Goal: Register for event/course

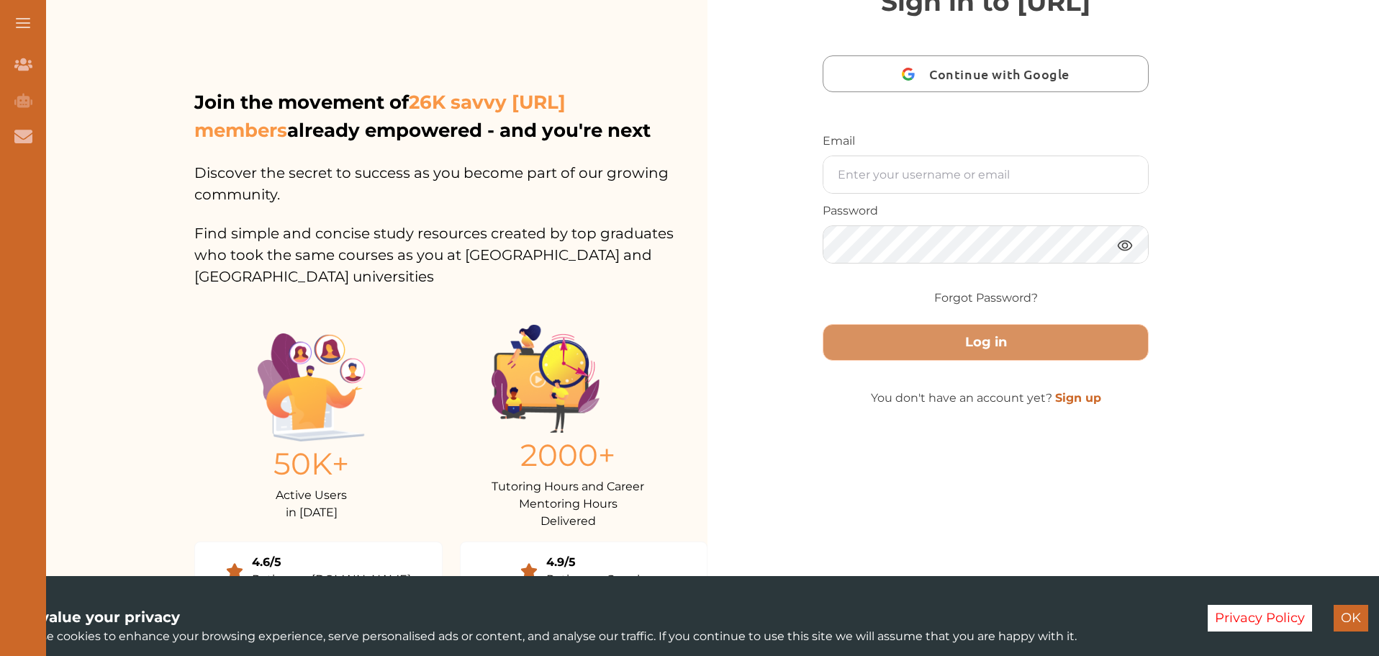
scroll to position [72, 0]
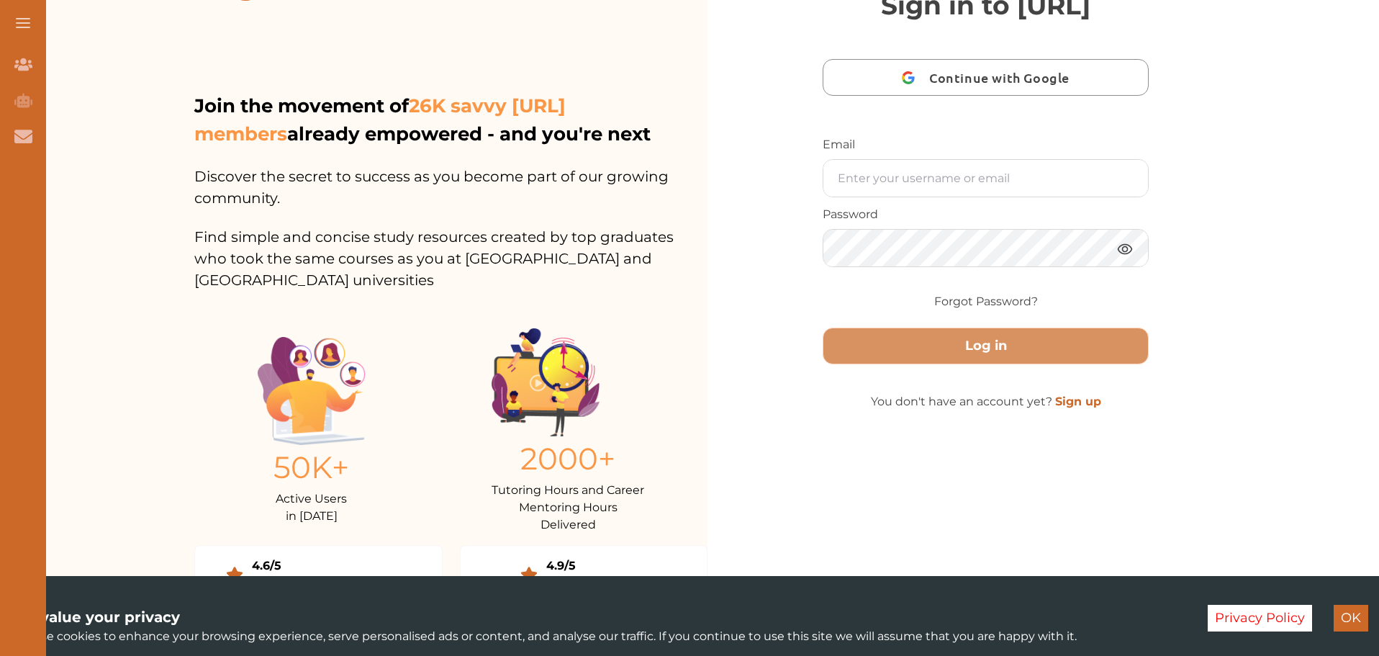
click at [1079, 408] on link "Sign up" at bounding box center [1078, 401] width 46 height 14
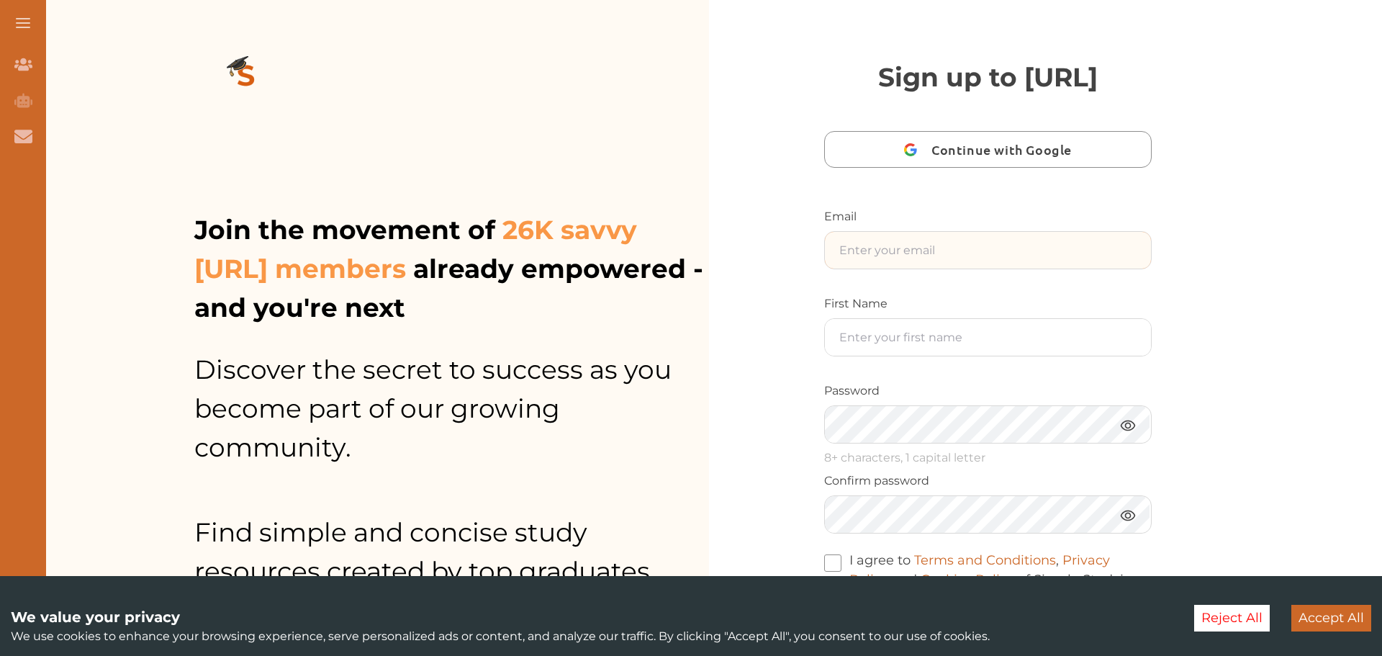
click at [905, 268] on input "text" at bounding box center [988, 250] width 326 height 37
type input "sambamuthui@gmail.com"
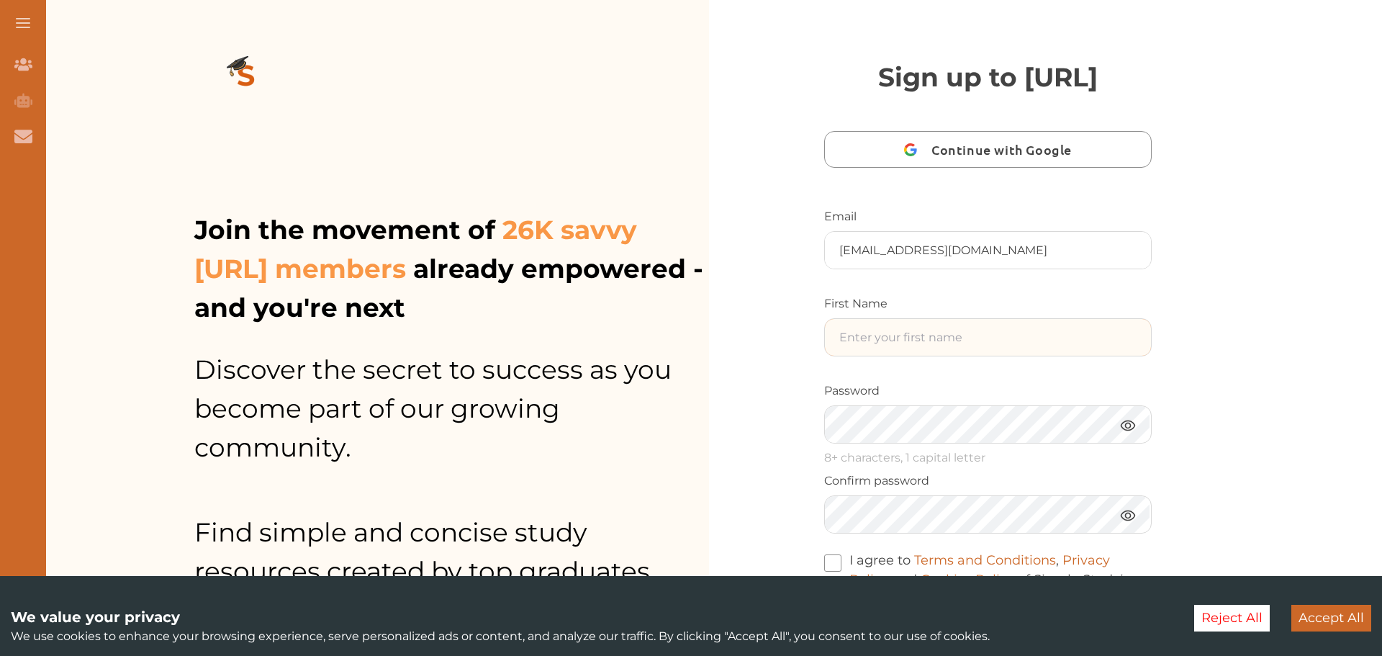
type input "Samba"
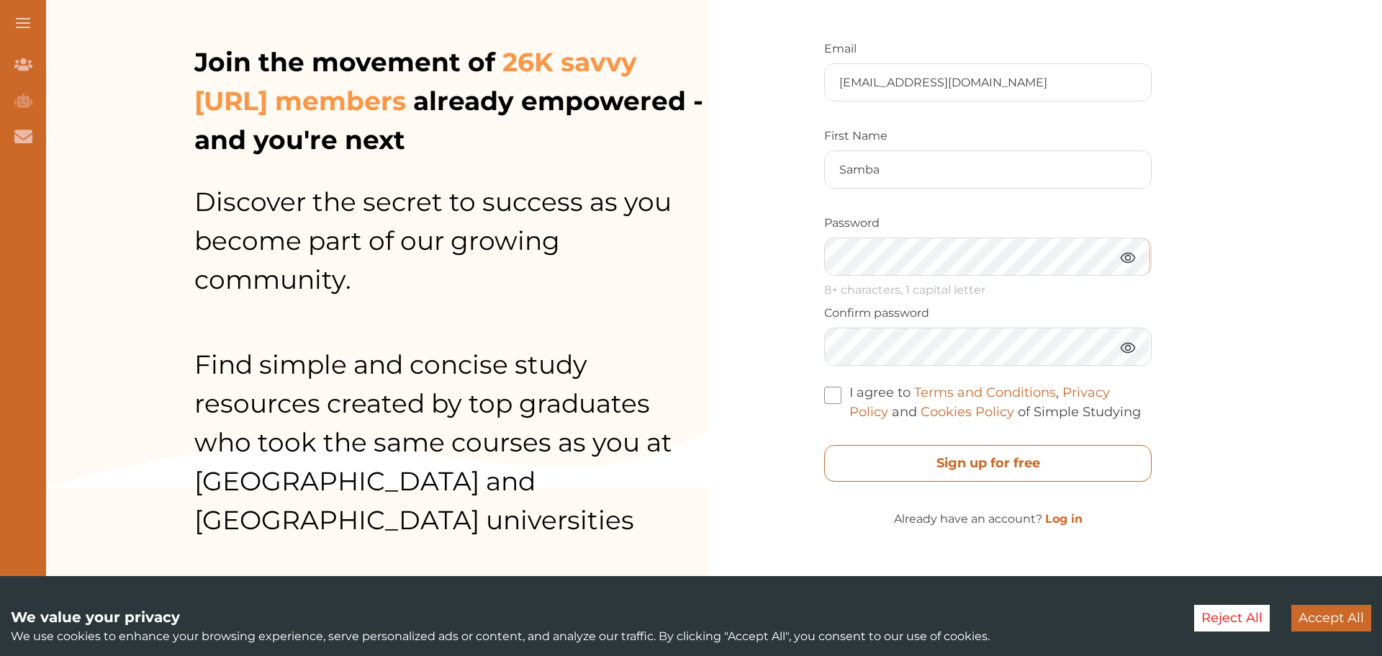
scroll to position [216, 0]
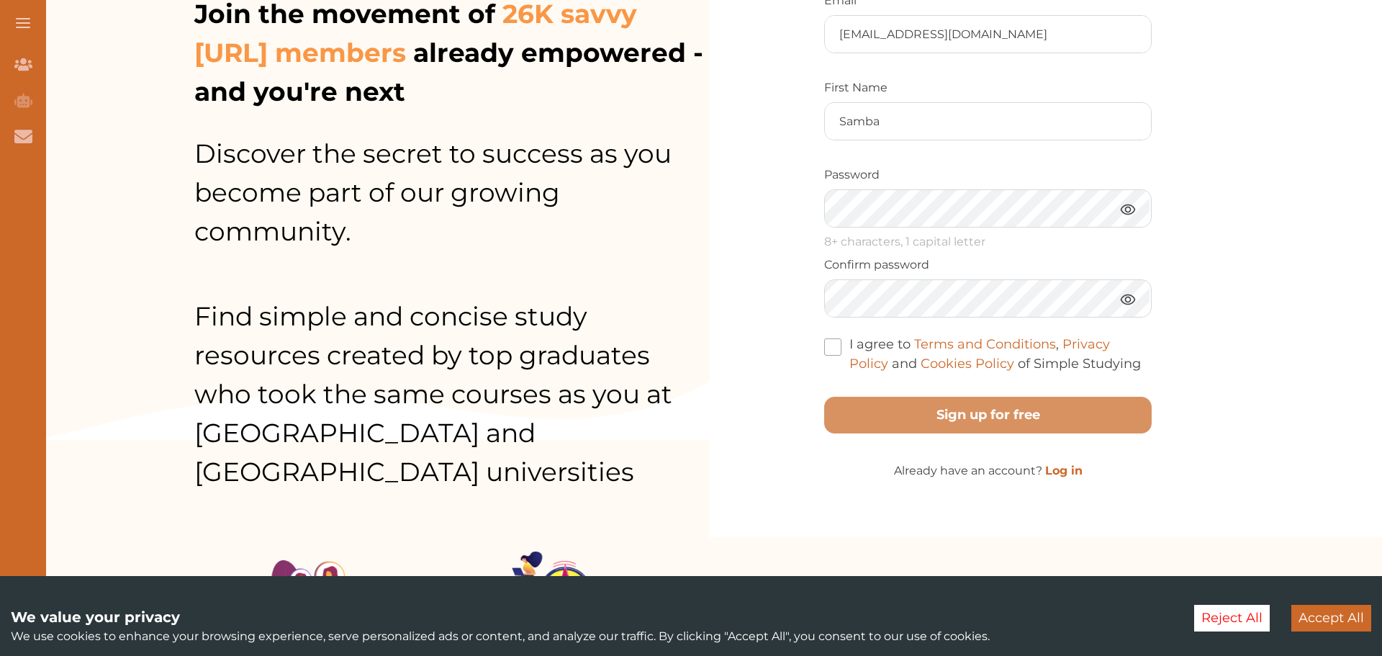
click at [831, 356] on span at bounding box center [832, 346] width 17 height 17
click at [1141, 354] on input "I agree to Terms and Conditions , Privacy Policy and Cookies Policy of Simple S…" at bounding box center [1141, 354] width 0 height 0
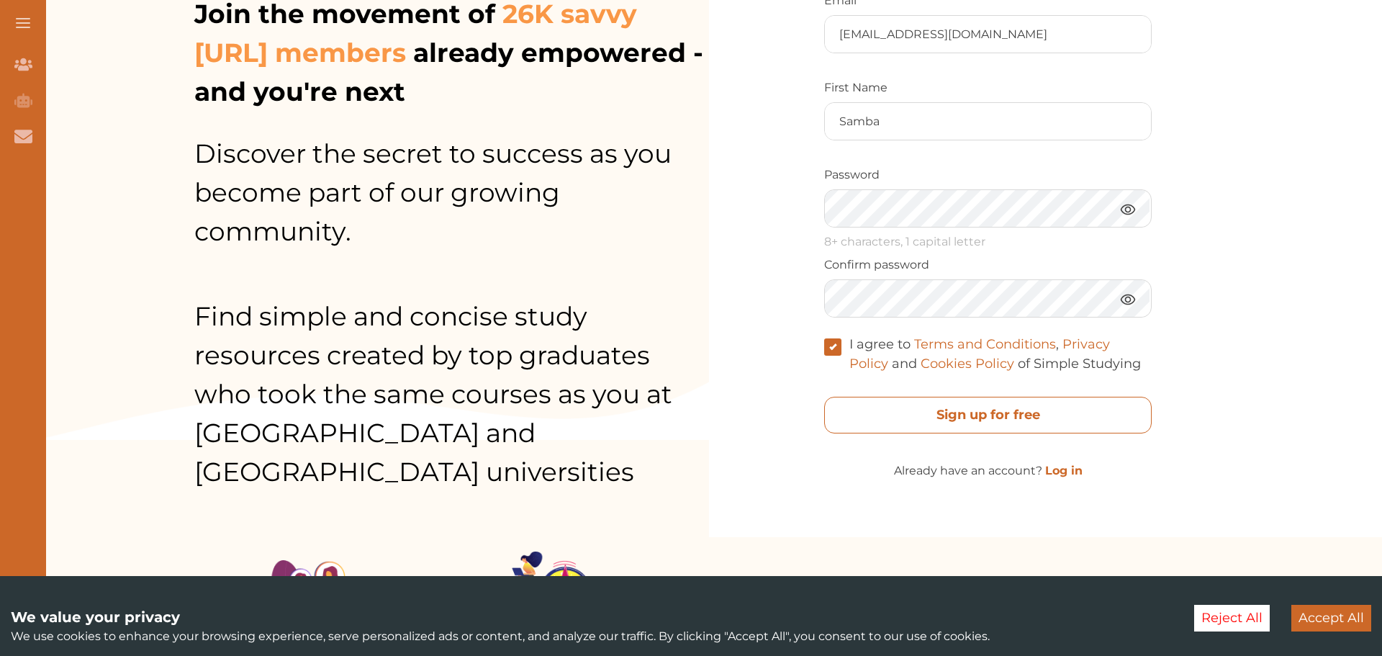
click at [872, 433] on free "Sign up for free" at bounding box center [988, 415] width 328 height 37
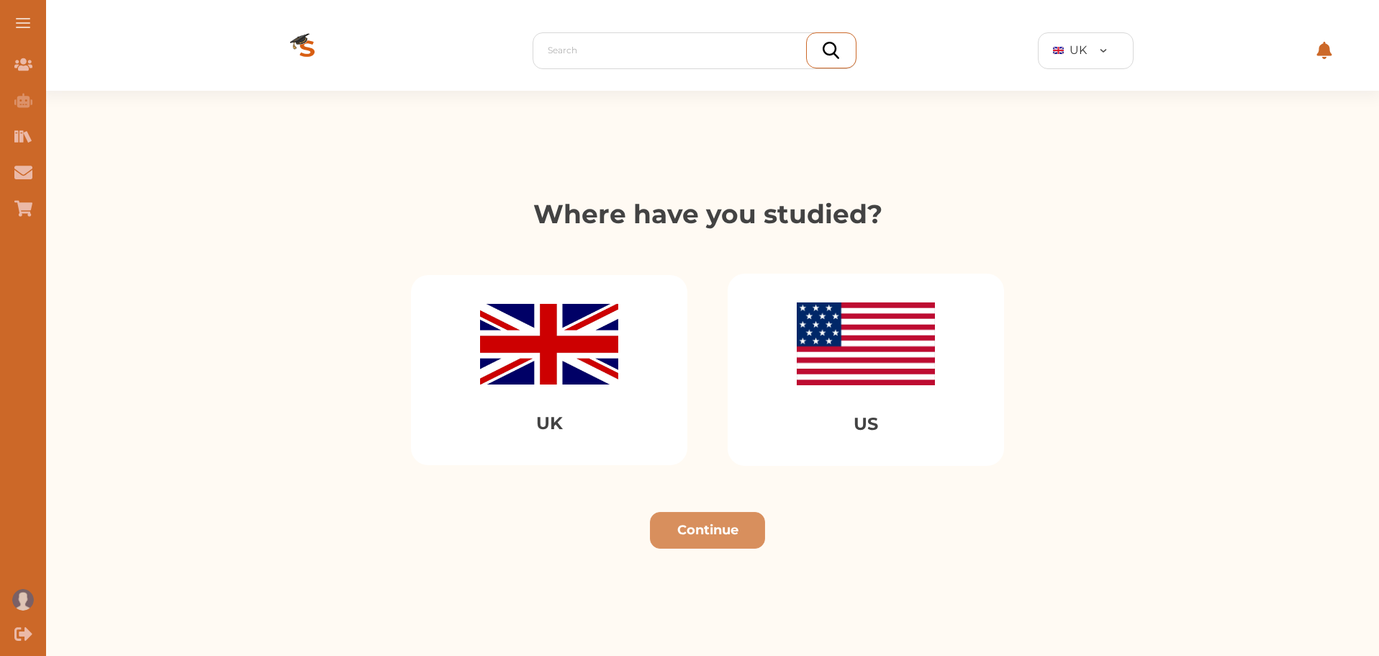
click at [583, 342] on img at bounding box center [549, 344] width 138 height 81
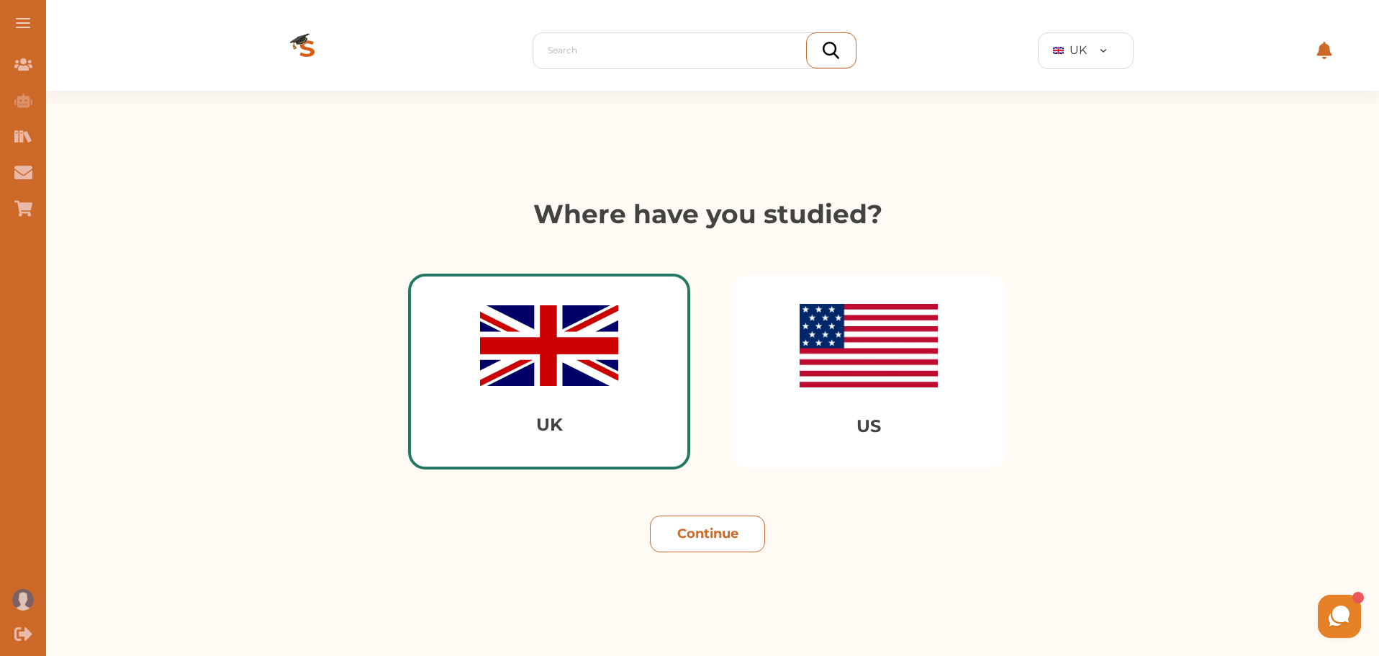
click at [720, 533] on button "Continue" at bounding box center [707, 533] width 115 height 37
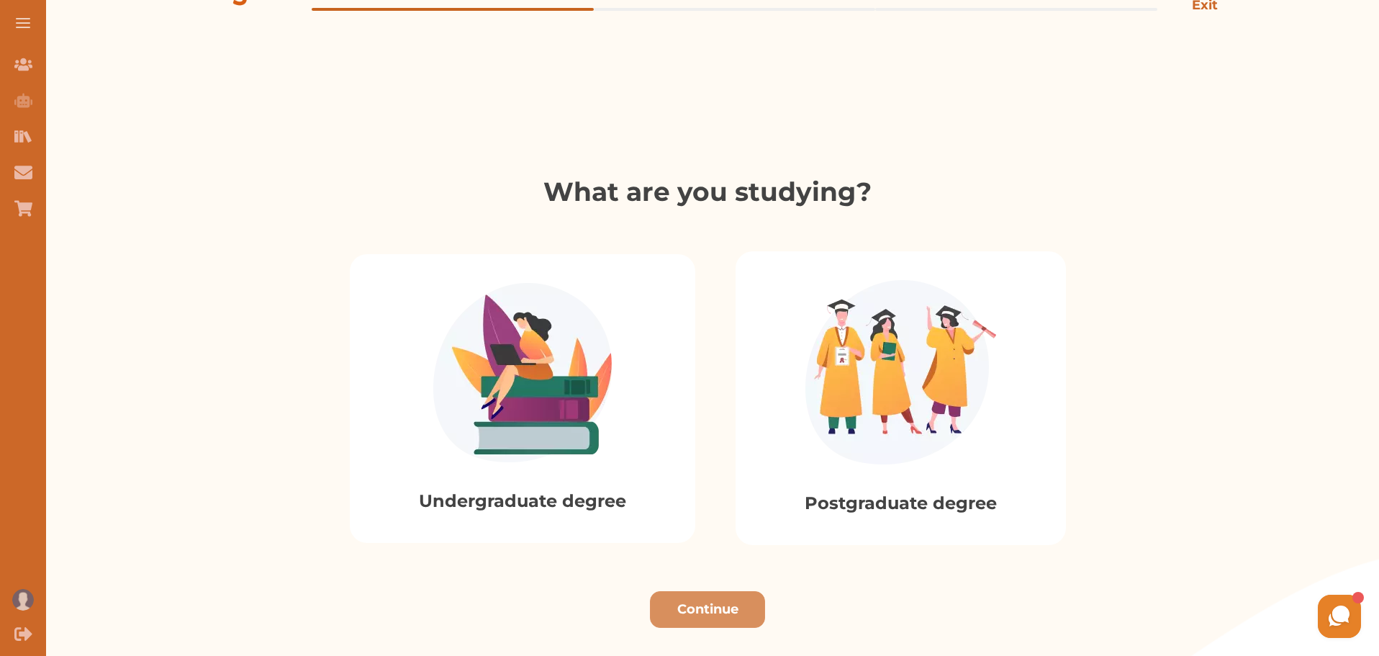
scroll to position [288, 0]
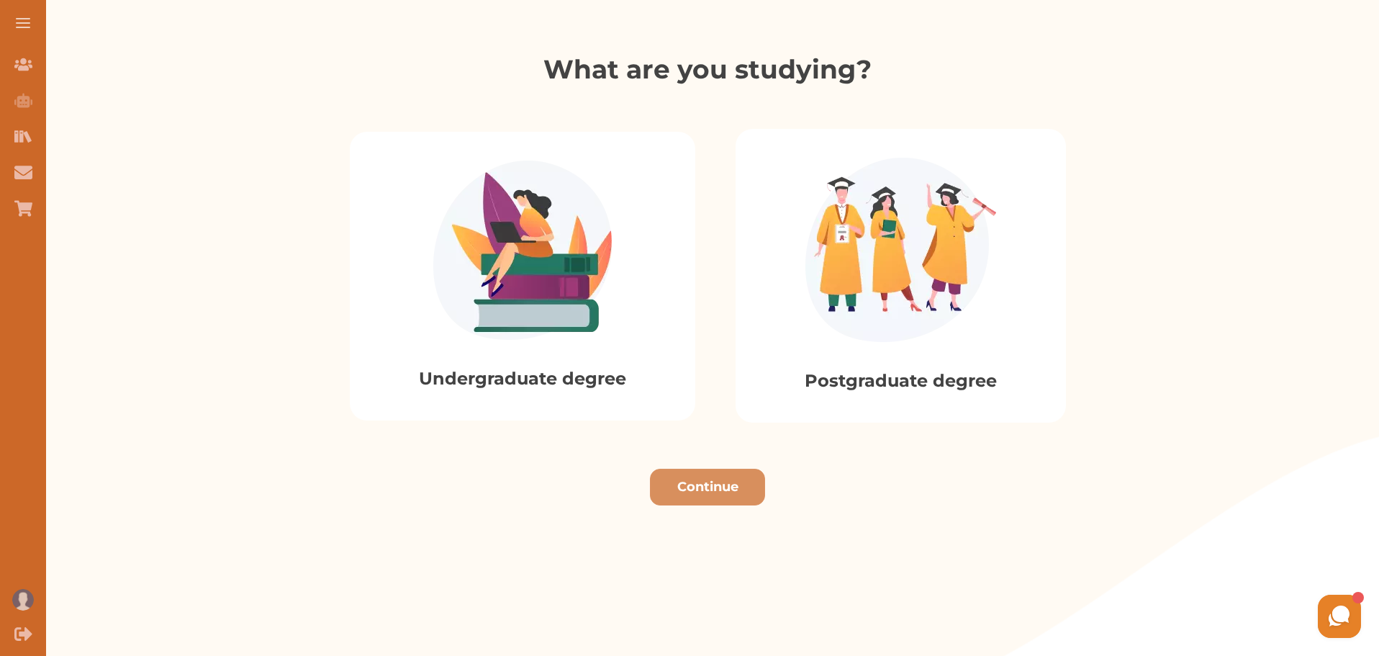
click at [536, 294] on img at bounding box center [522, 250] width 179 height 179
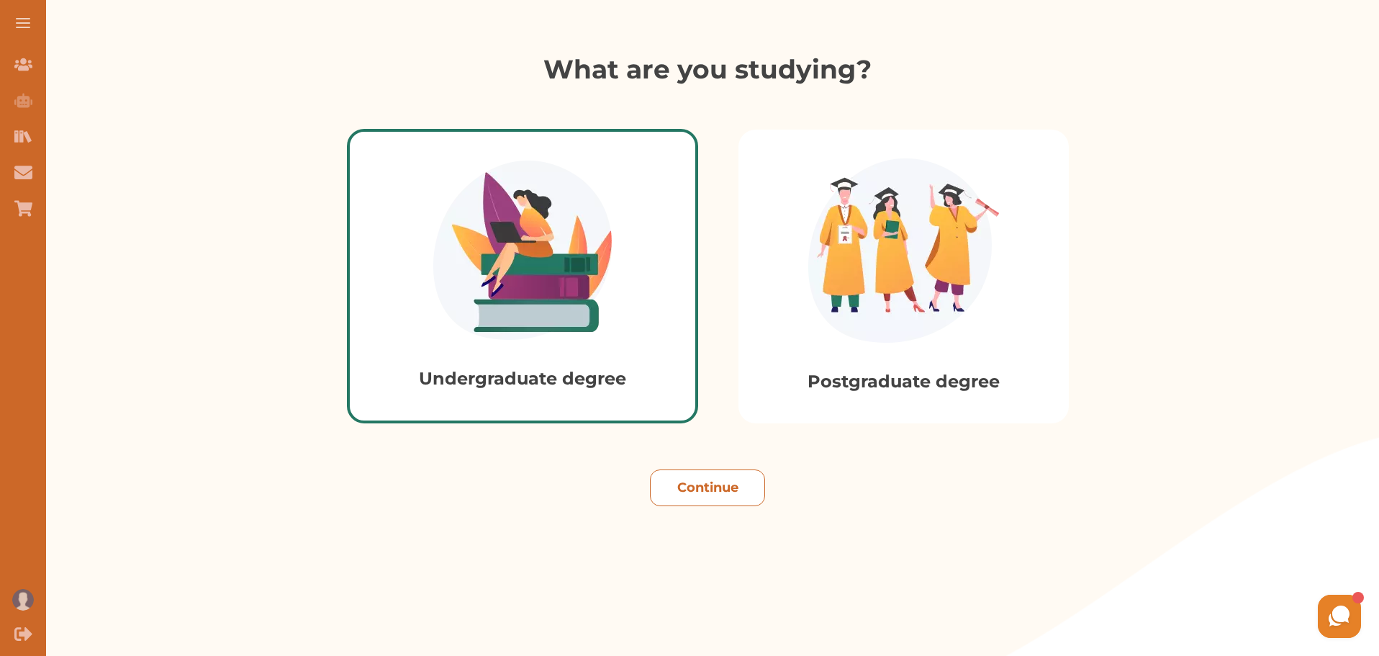
click at [716, 488] on button "Continue" at bounding box center [707, 487] width 115 height 37
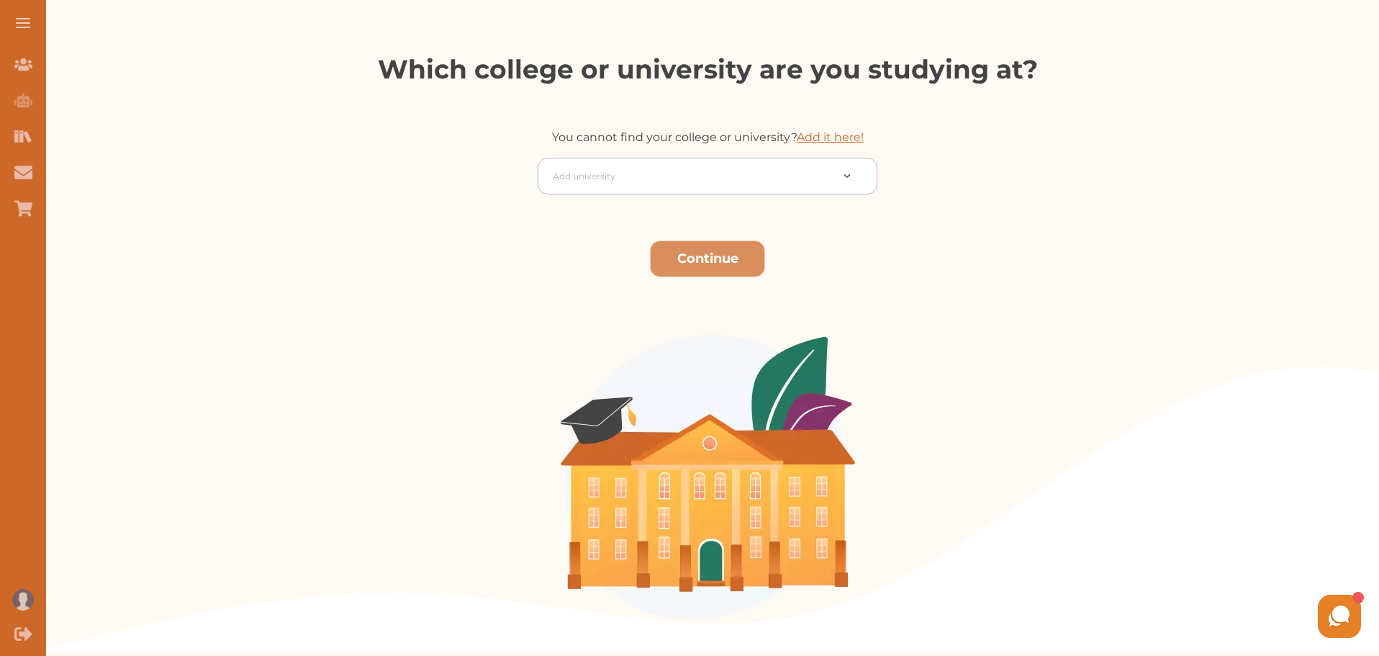
click at [755, 176] on div at bounding box center [692, 176] width 278 height 20
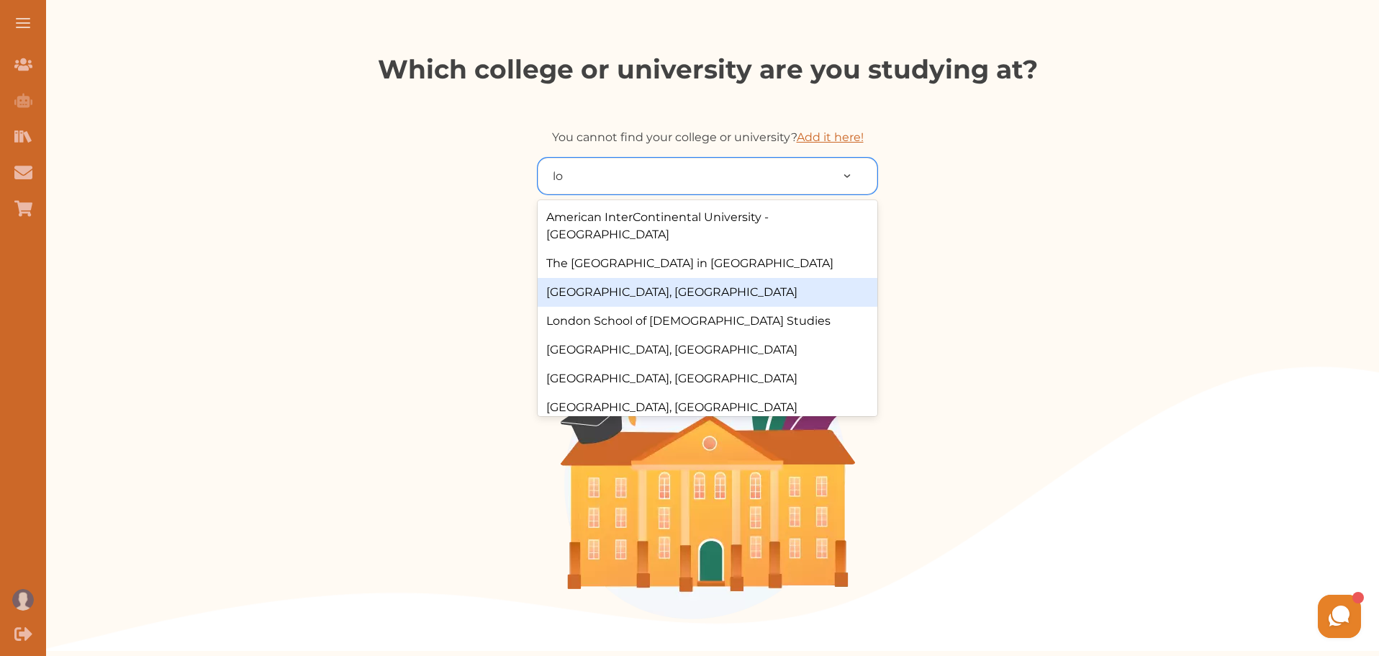
type input "l"
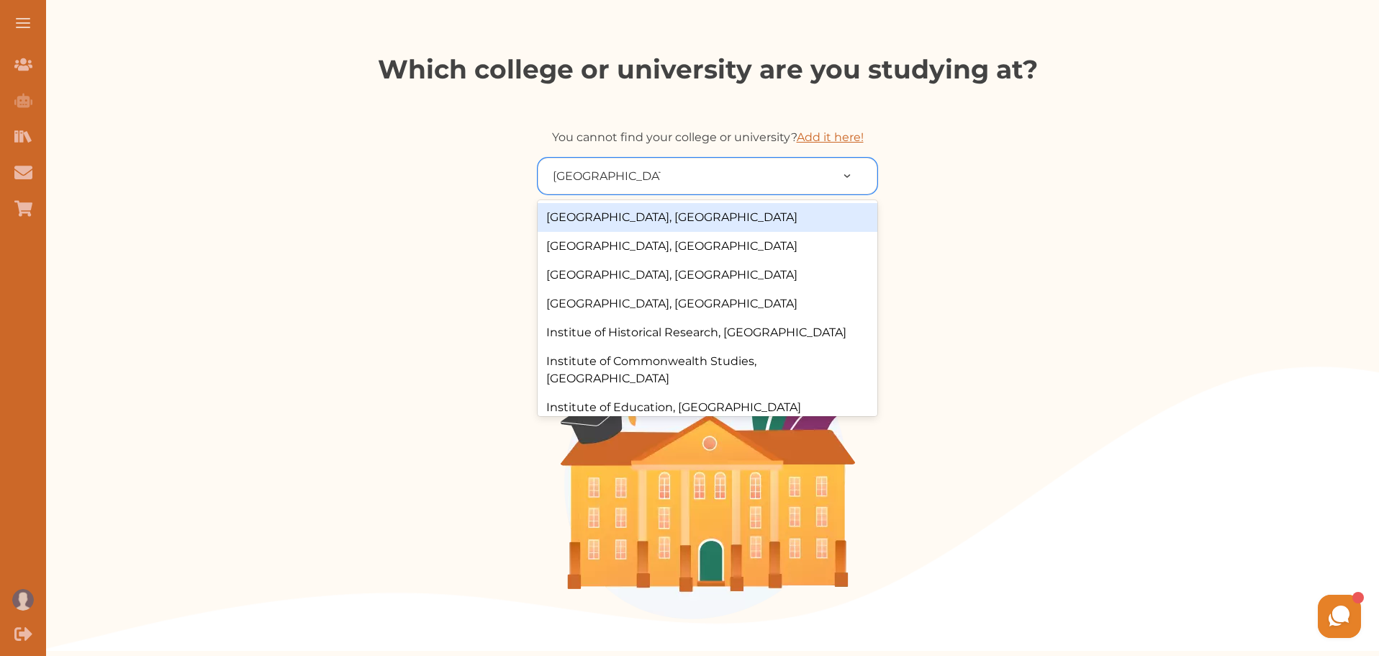
type input "[GEOGRAPHIC_DATA]"
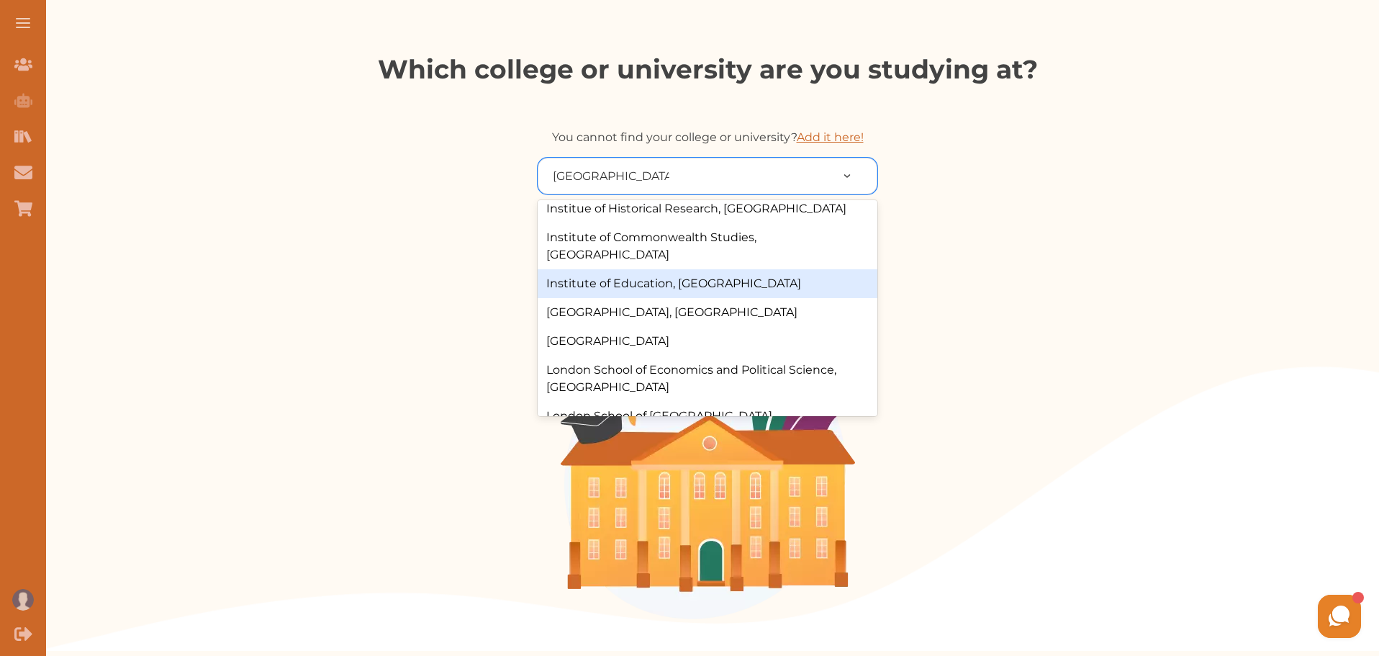
scroll to position [144, 0]
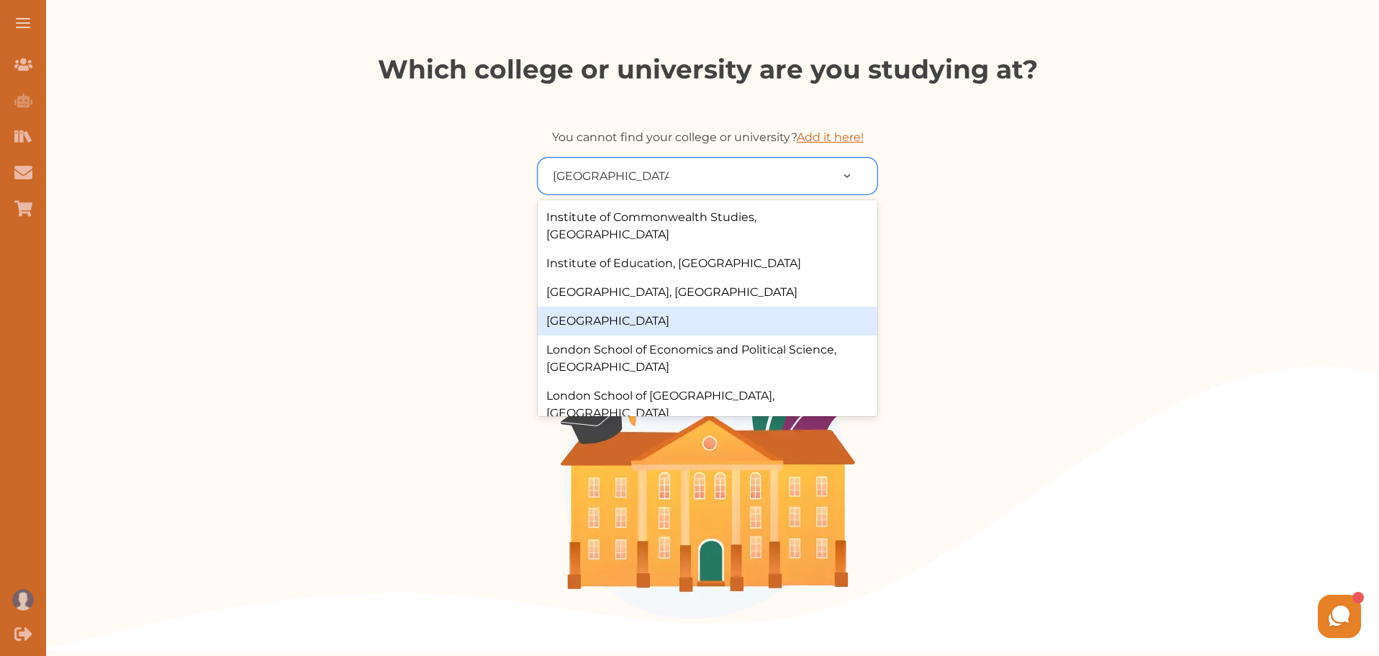
click at [715, 318] on div "[GEOGRAPHIC_DATA]" at bounding box center [708, 321] width 340 height 29
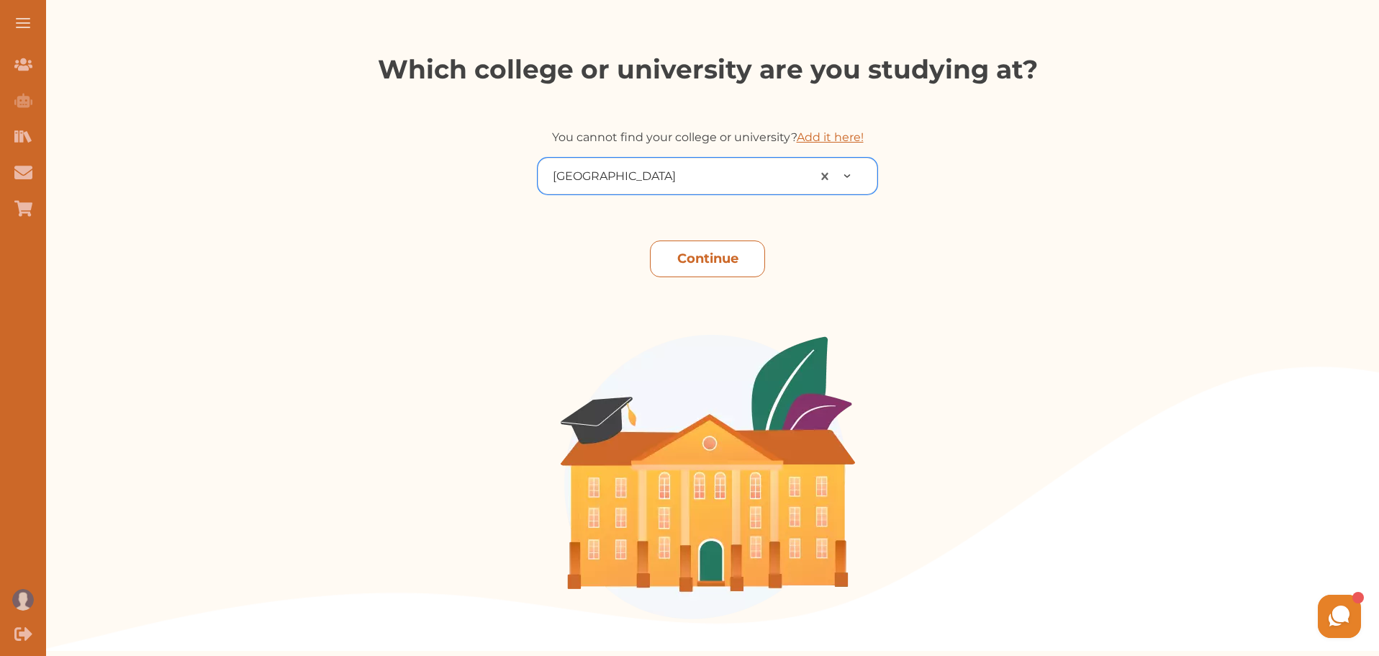
click at [733, 274] on button "Continue" at bounding box center [707, 258] width 115 height 37
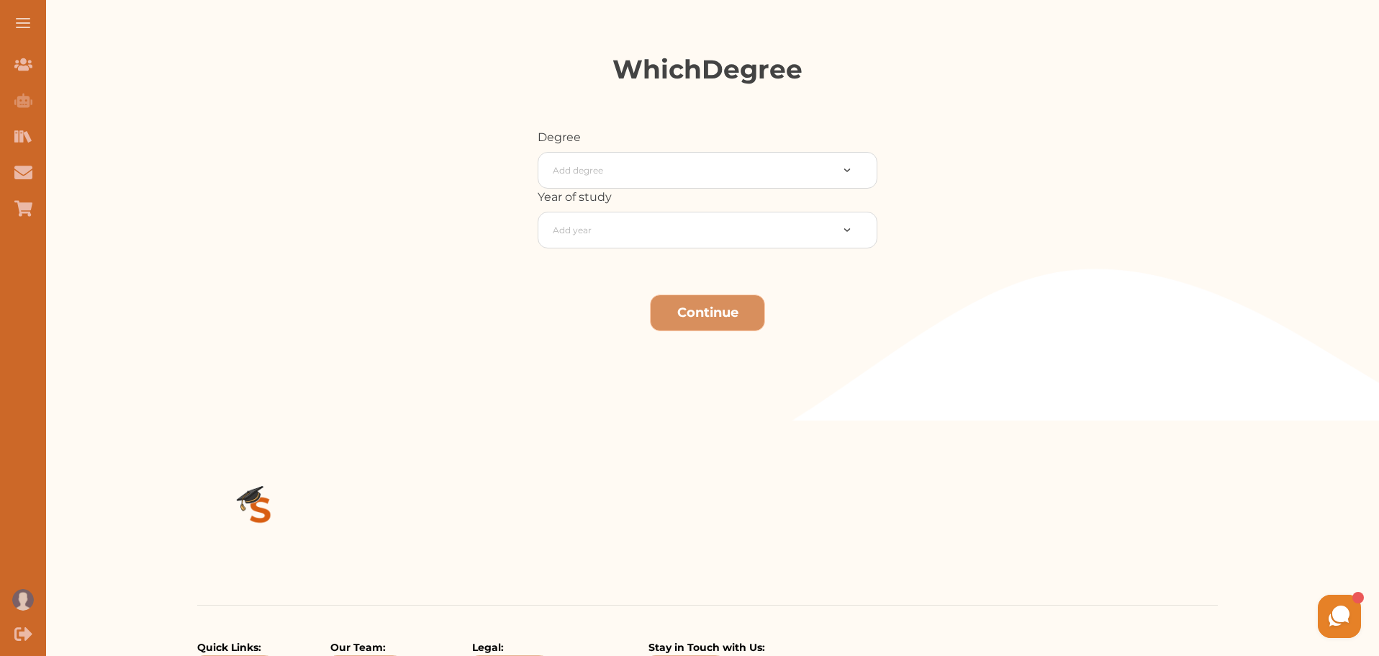
scroll to position [58, 0]
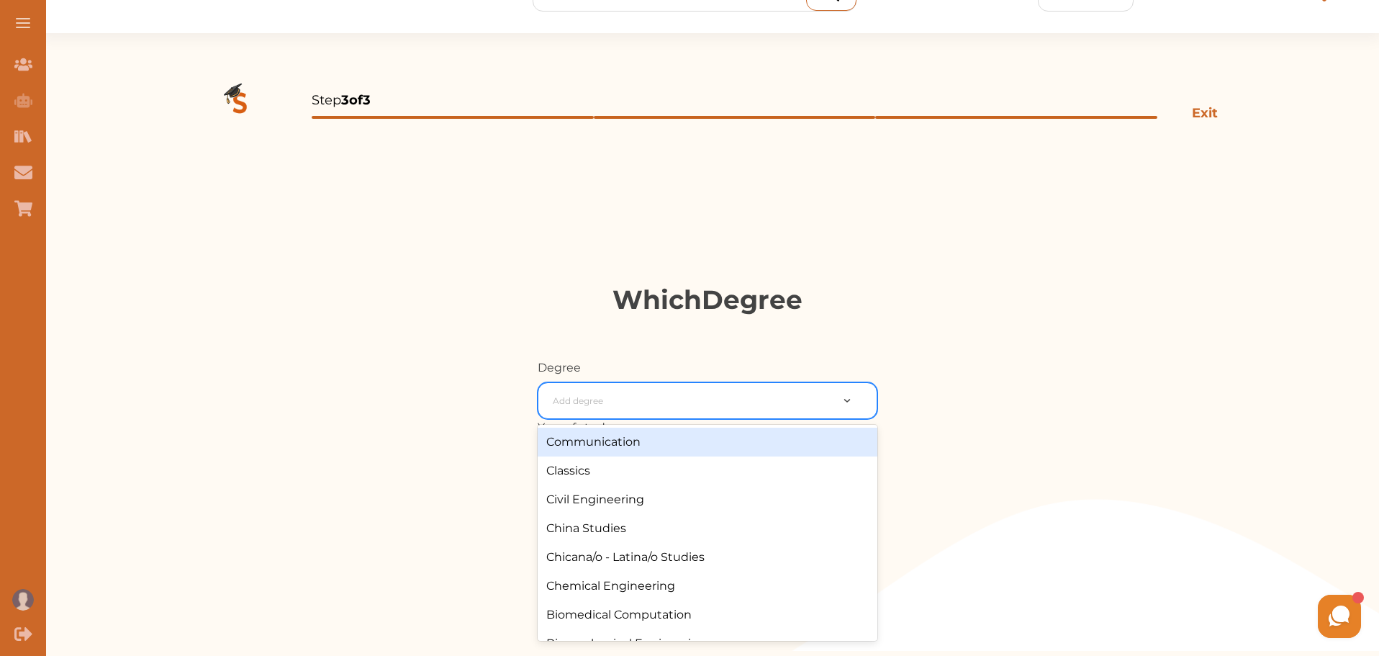
click at [690, 398] on div at bounding box center [692, 401] width 278 height 20
type input "law"
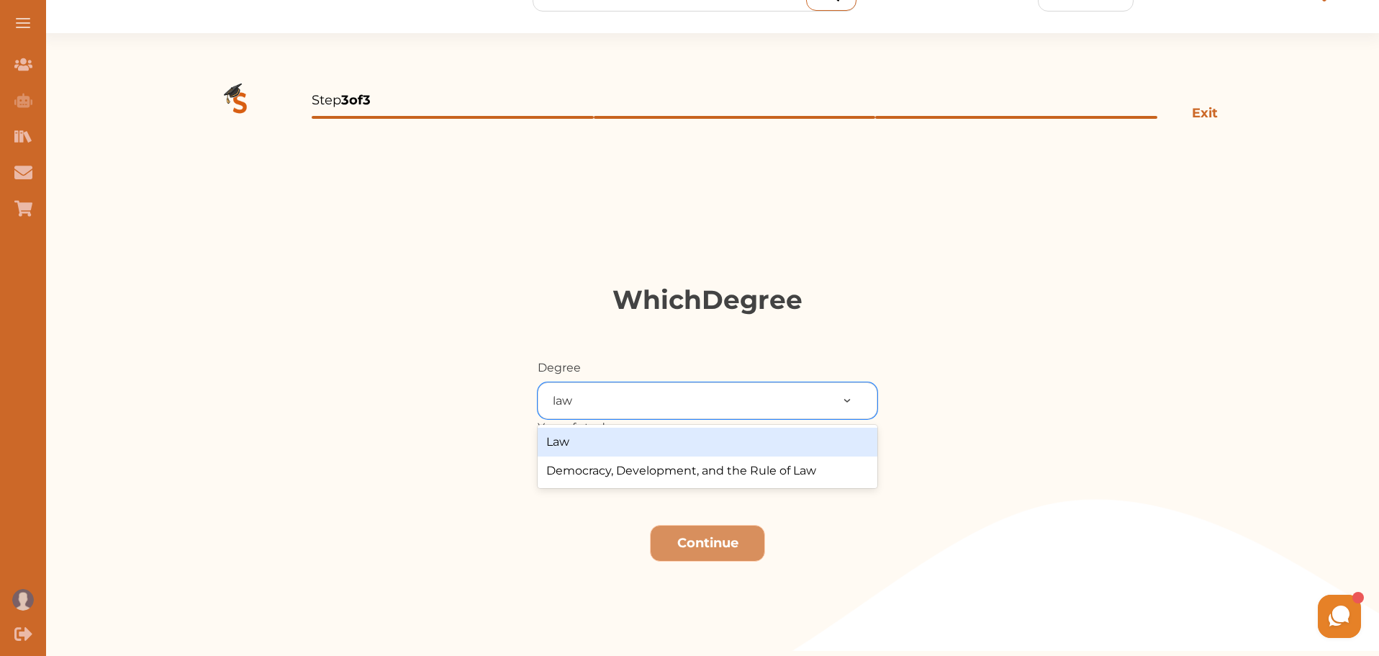
click at [687, 443] on div "Law" at bounding box center [708, 442] width 340 height 29
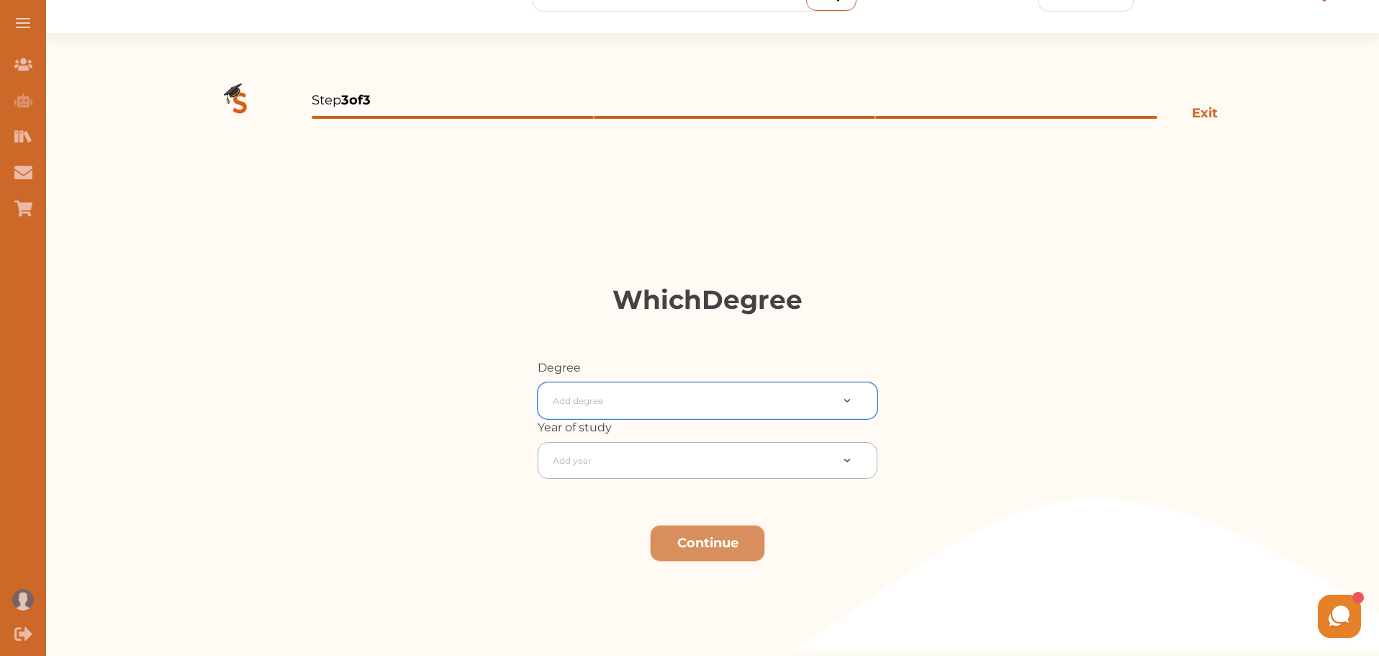
click at [687, 460] on div at bounding box center [692, 461] width 278 height 20
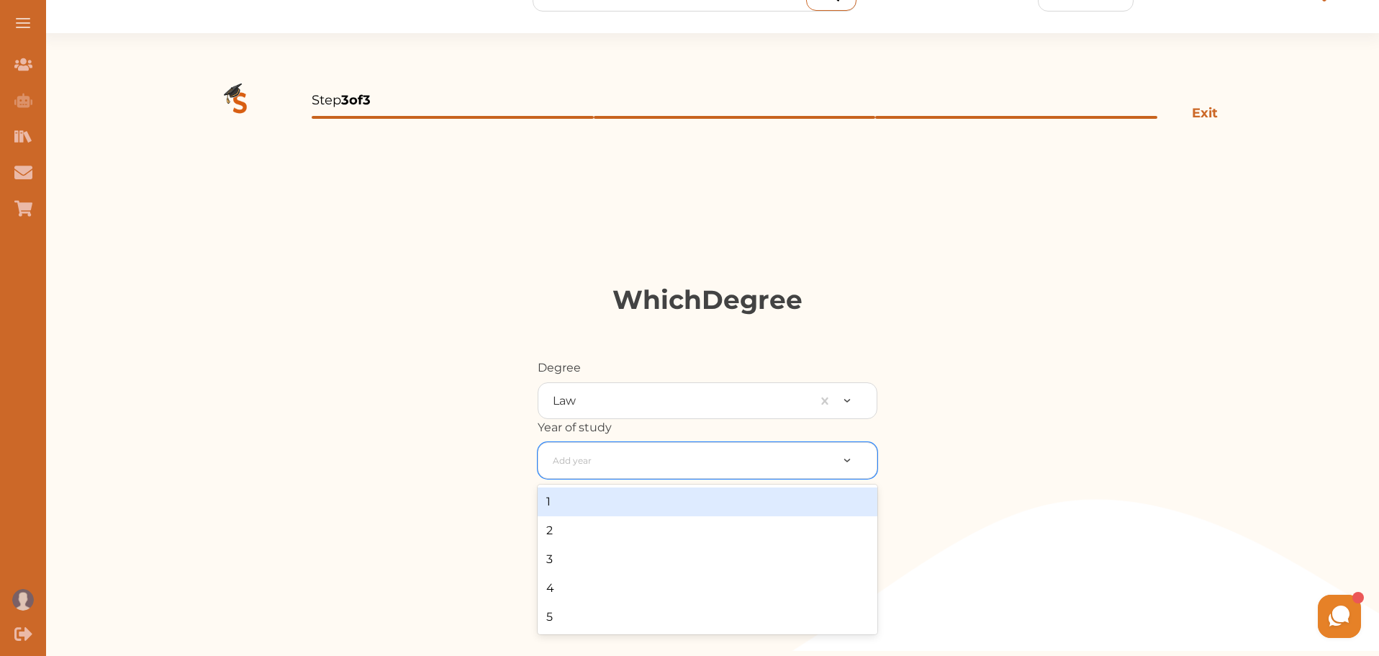
click at [683, 493] on div "1" at bounding box center [708, 501] width 340 height 29
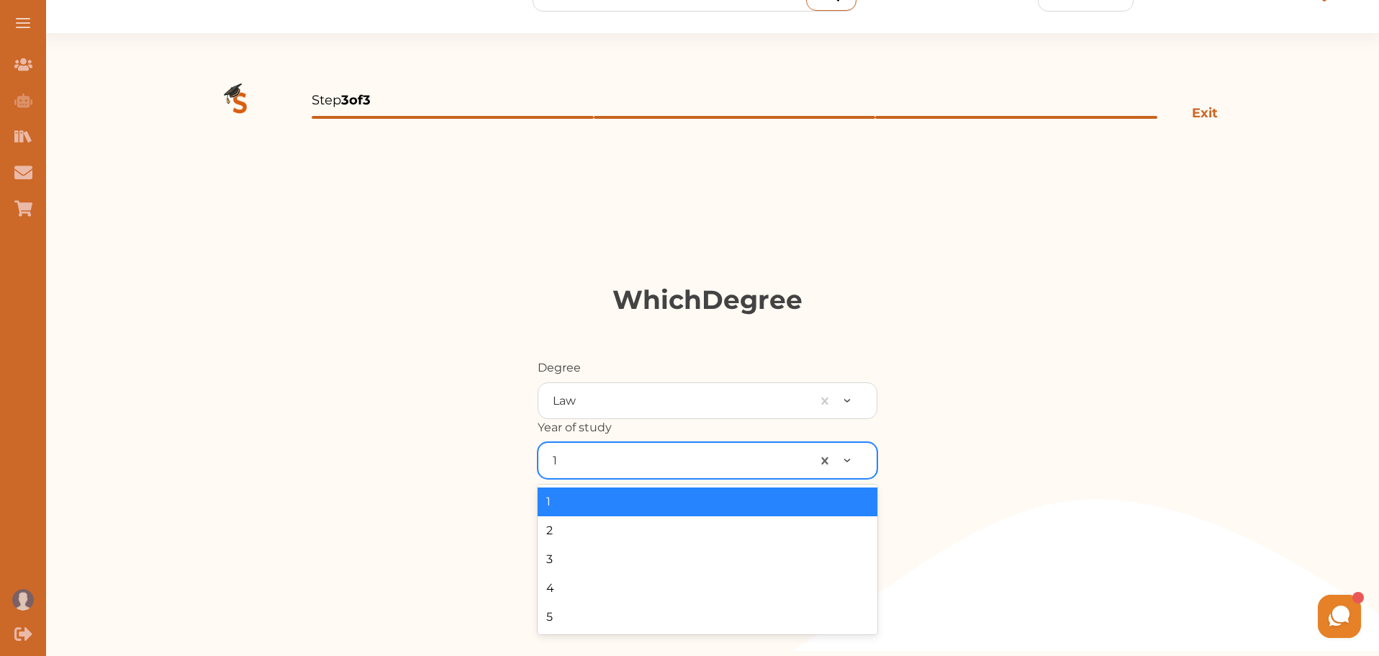
click at [714, 459] on div at bounding box center [679, 461] width 252 height 20
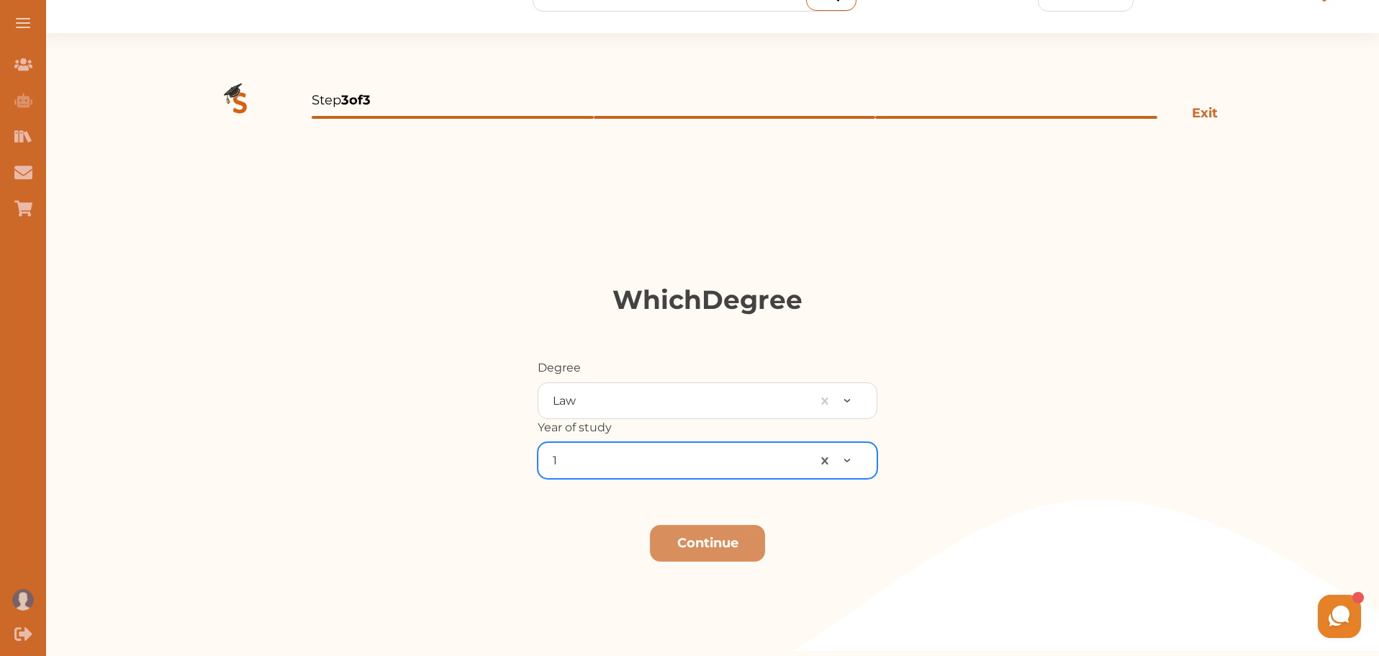
click at [714, 459] on div at bounding box center [679, 461] width 252 height 20
click at [703, 551] on button "Continue" at bounding box center [707, 543] width 115 height 37
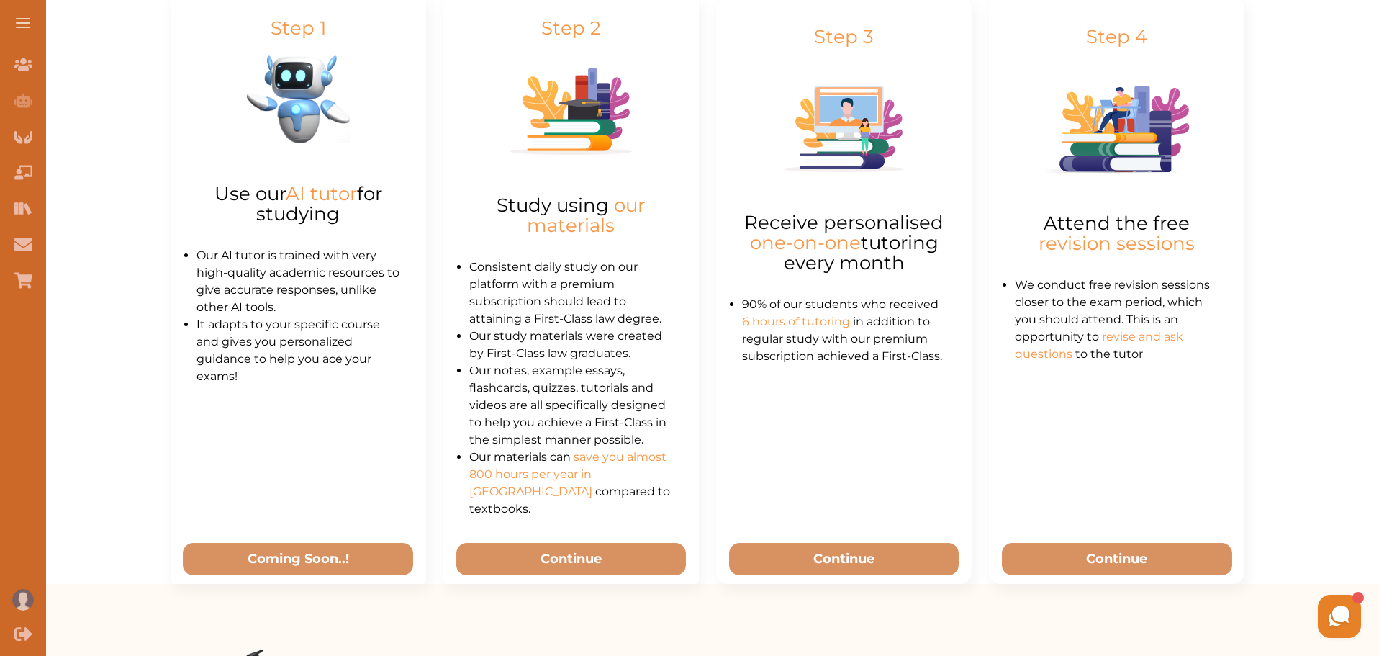
scroll to position [633, 0]
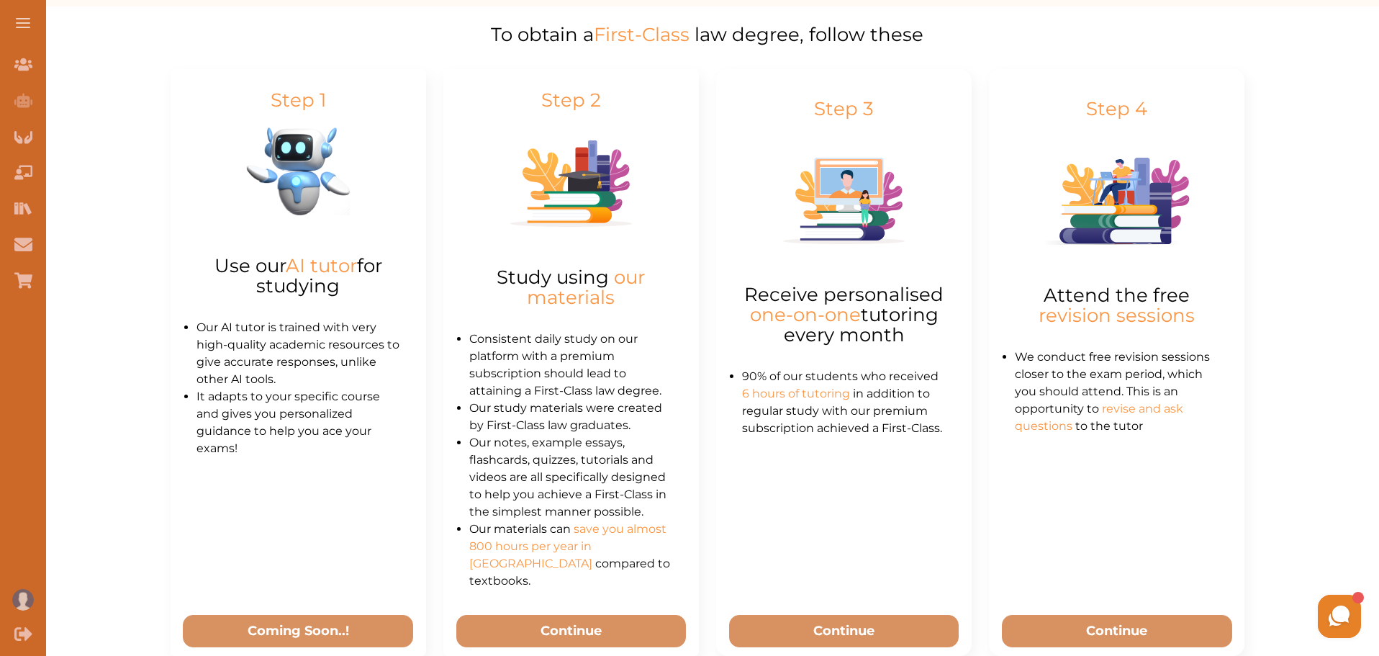
click at [1049, 628] on div "[PERSON_NAME] Hey there 👋 If you have any questions, I'm here to help! Just tex…" at bounding box center [1199, 616] width 331 height 50
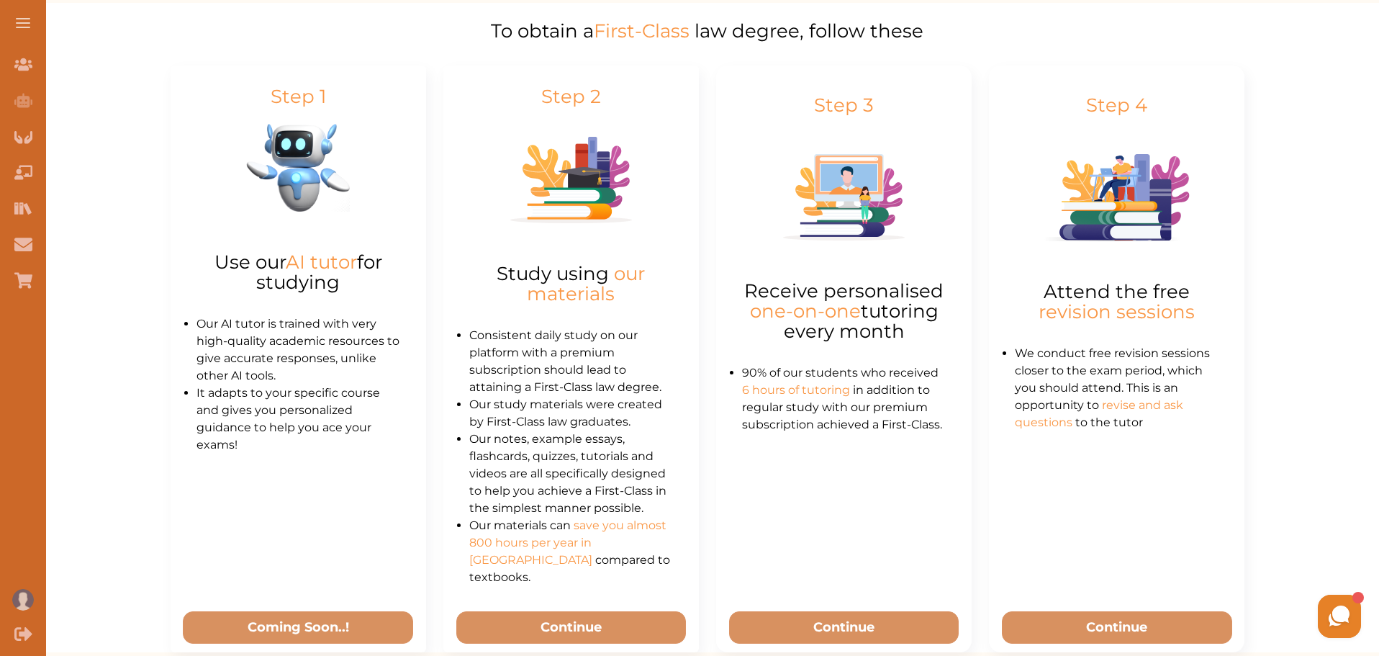
scroll to position [792, 0]
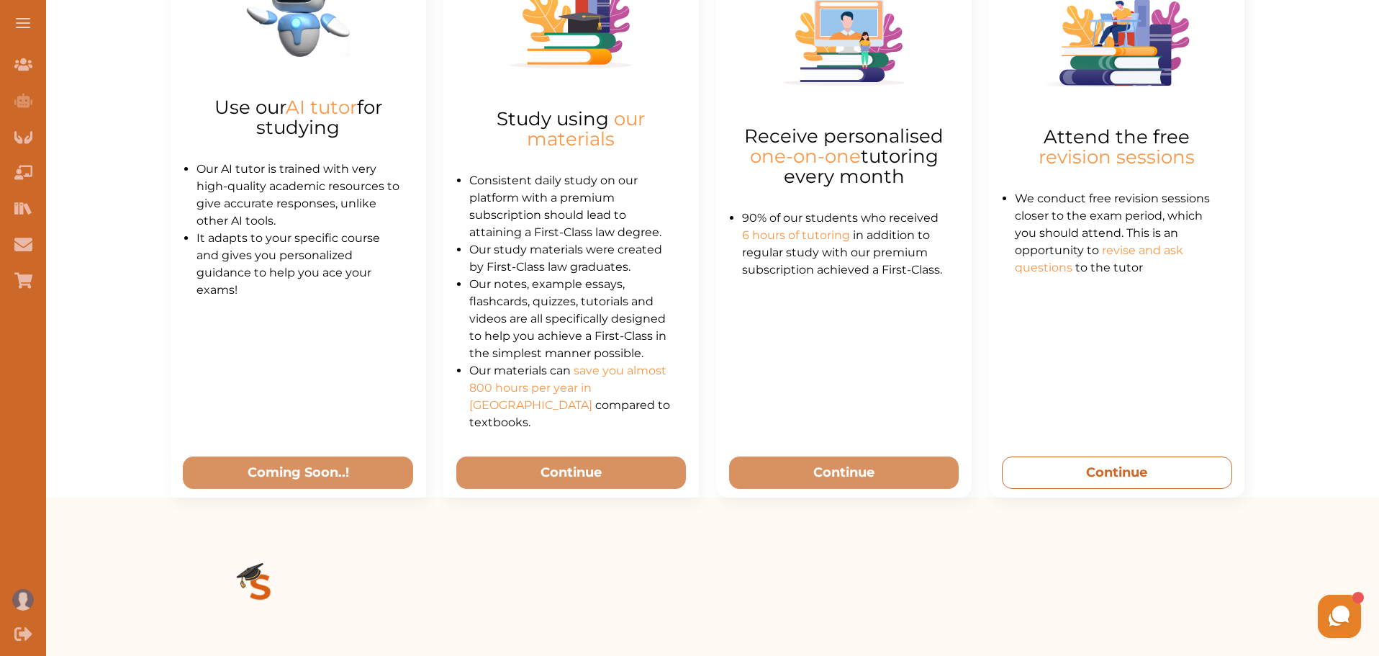
click at [1106, 459] on button "Continue" at bounding box center [1117, 472] width 230 height 32
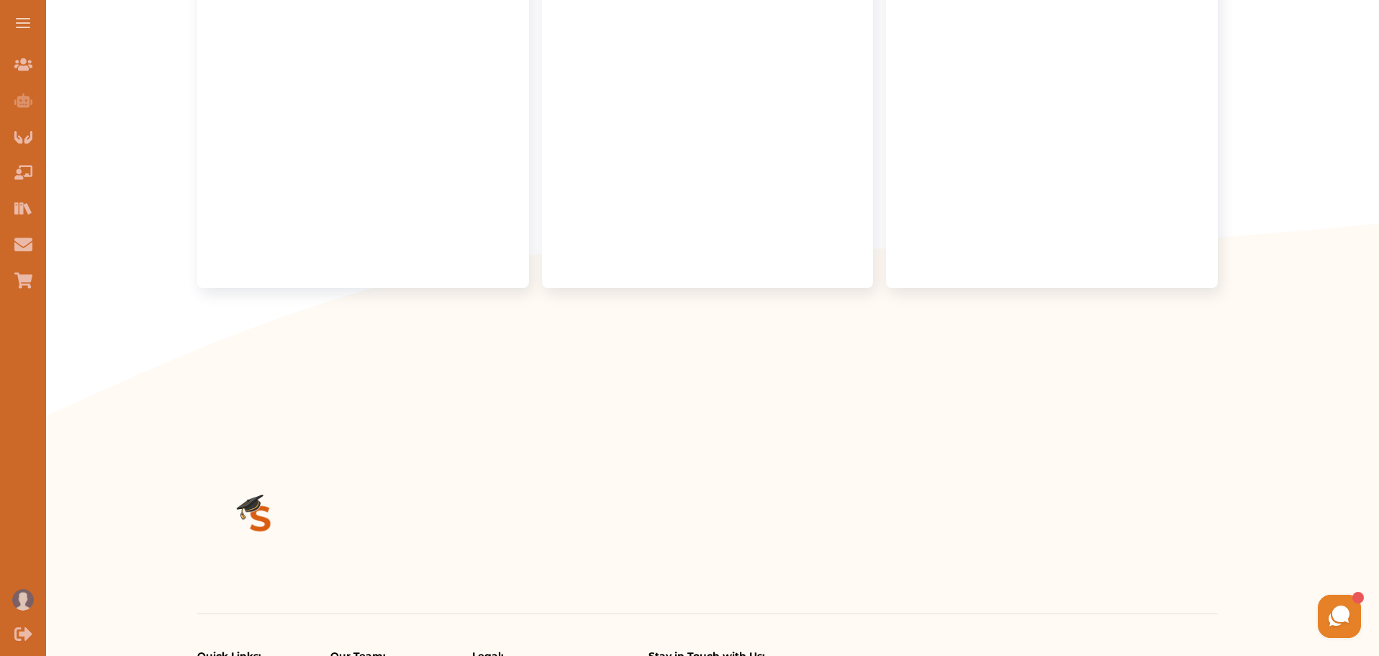
scroll to position [423, 0]
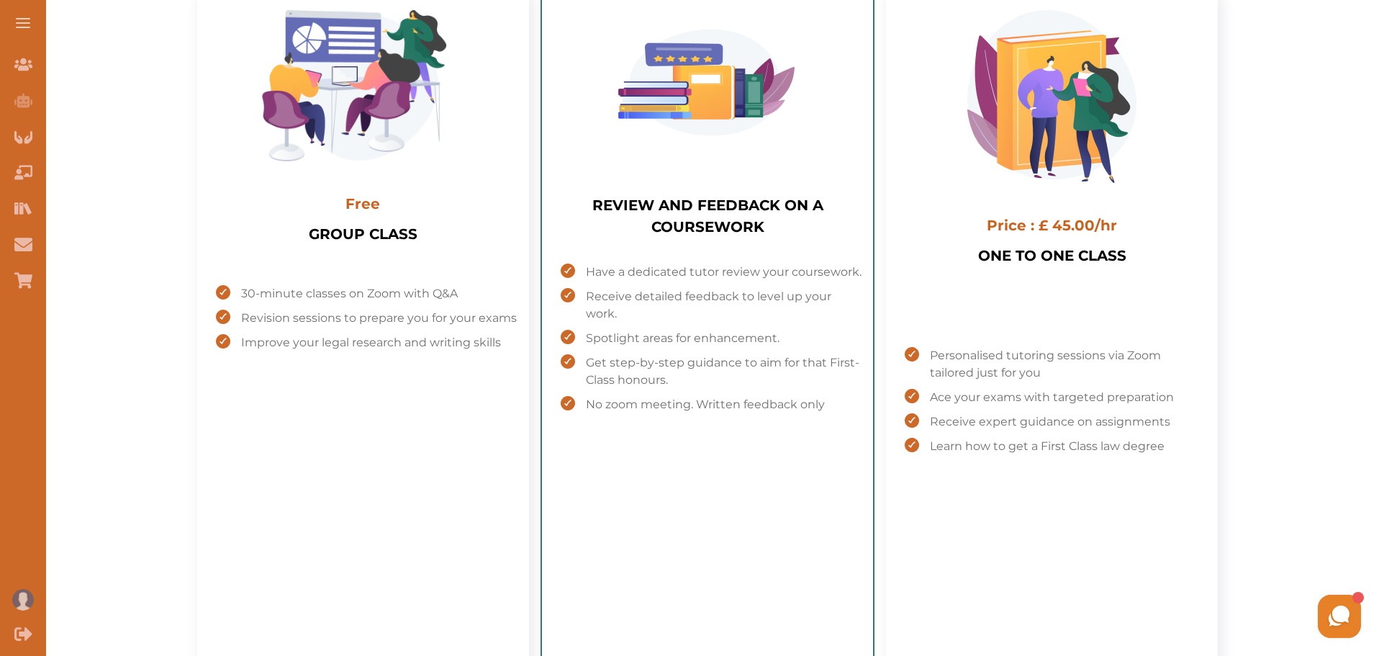
click at [721, 247] on h1 "REVIEW AND FEEDBACK ON A COURSEWORK" at bounding box center [708, 223] width 309 height 58
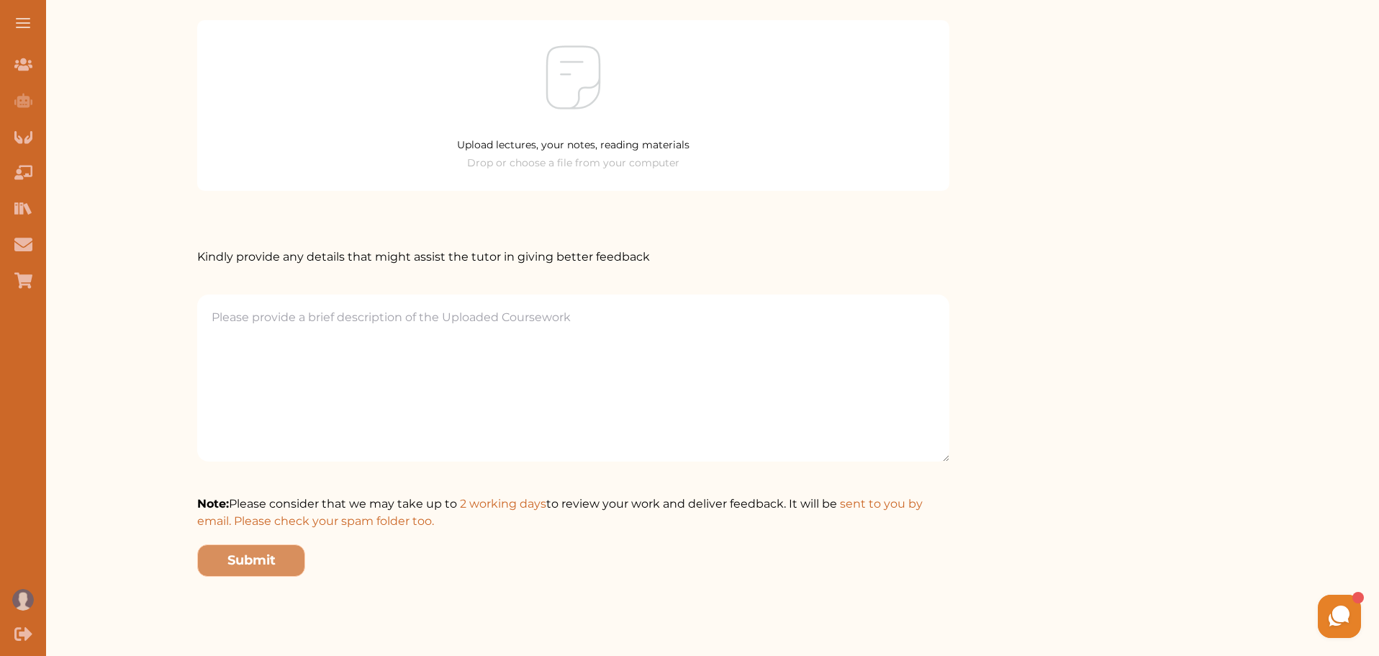
scroll to position [63, 0]
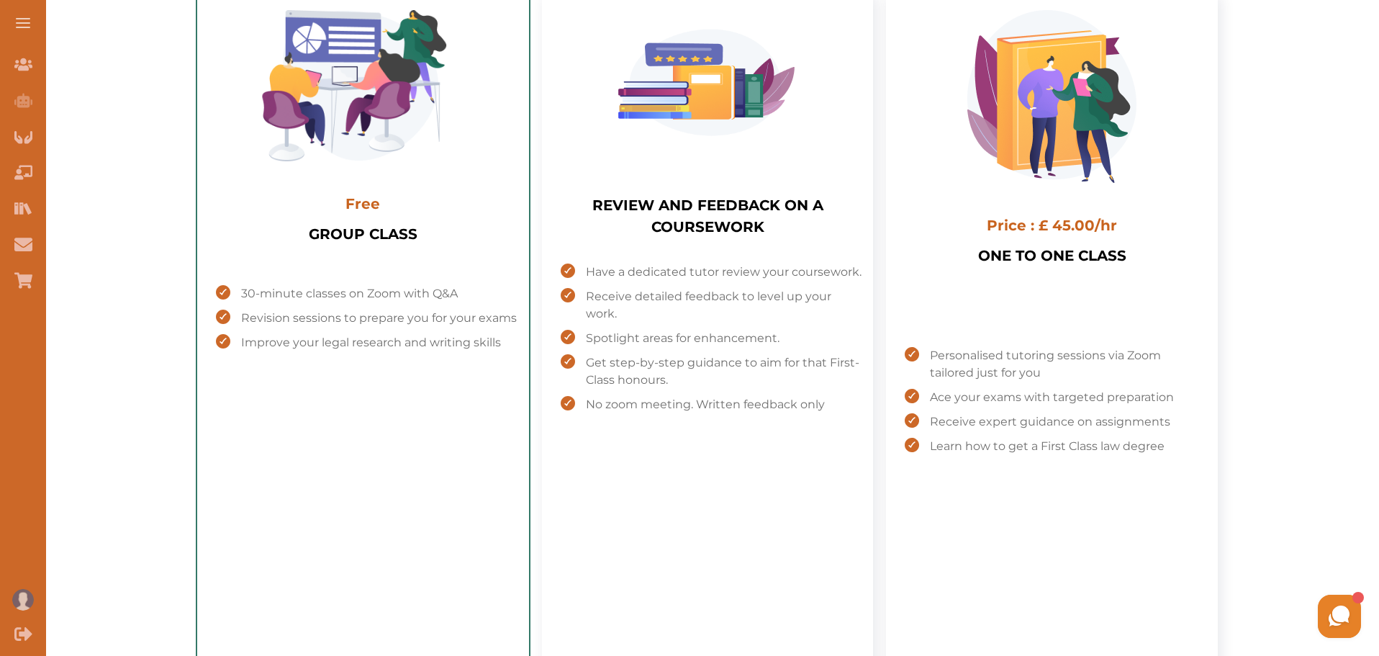
click at [380, 195] on span "Free" at bounding box center [362, 203] width 35 height 17
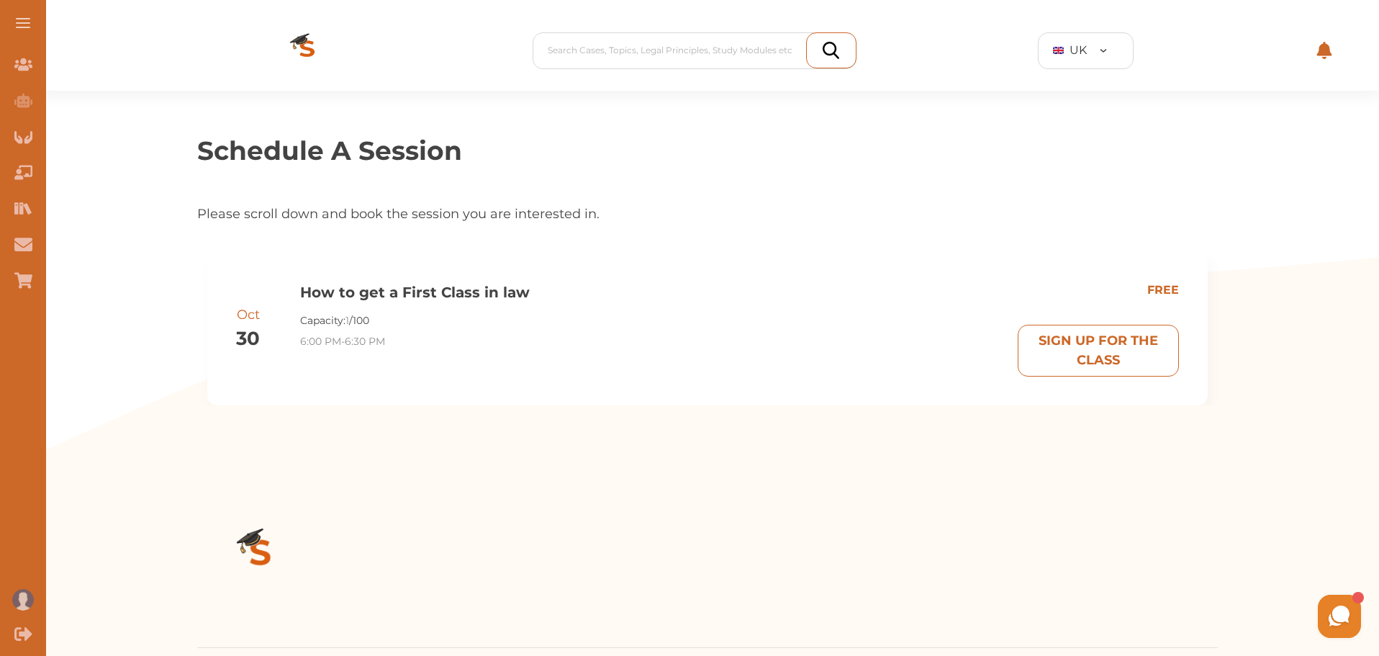
click at [1024, 336] on p "SIGN UP FOR THE CLASS" at bounding box center [1098, 350] width 148 height 39
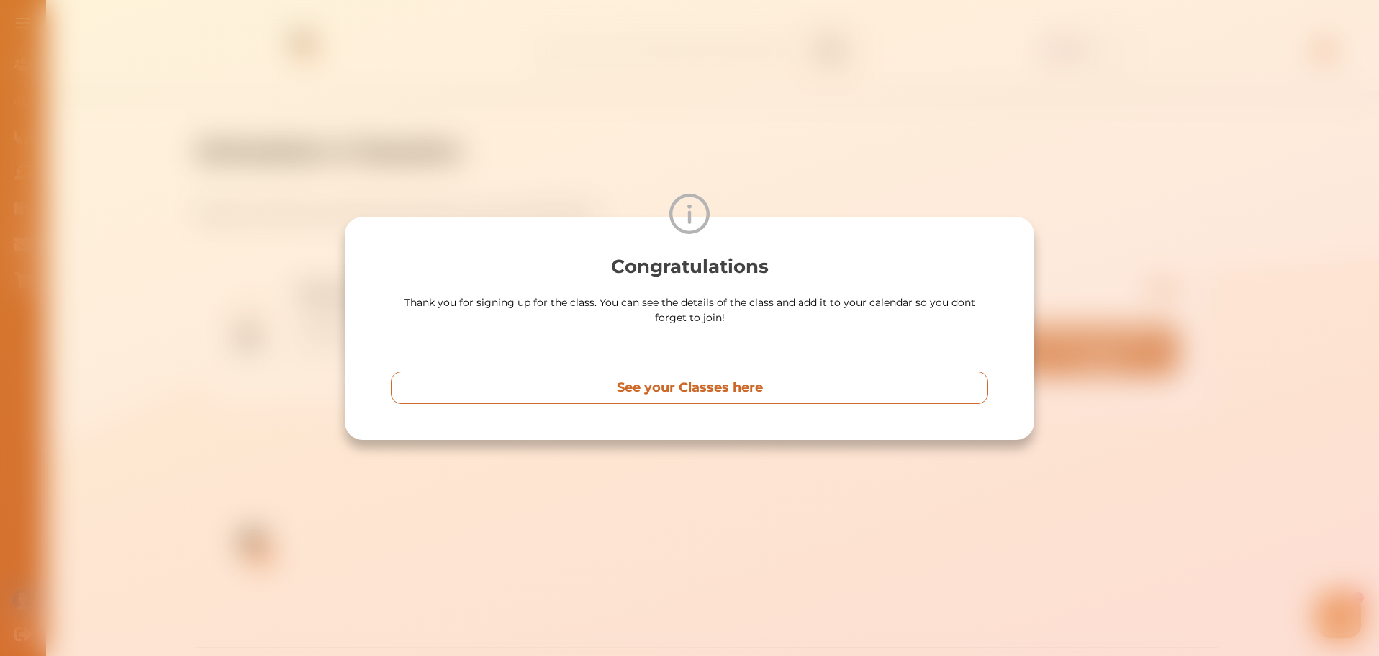
click at [656, 389] on p "See your Classes here" at bounding box center [690, 387] width 146 height 19
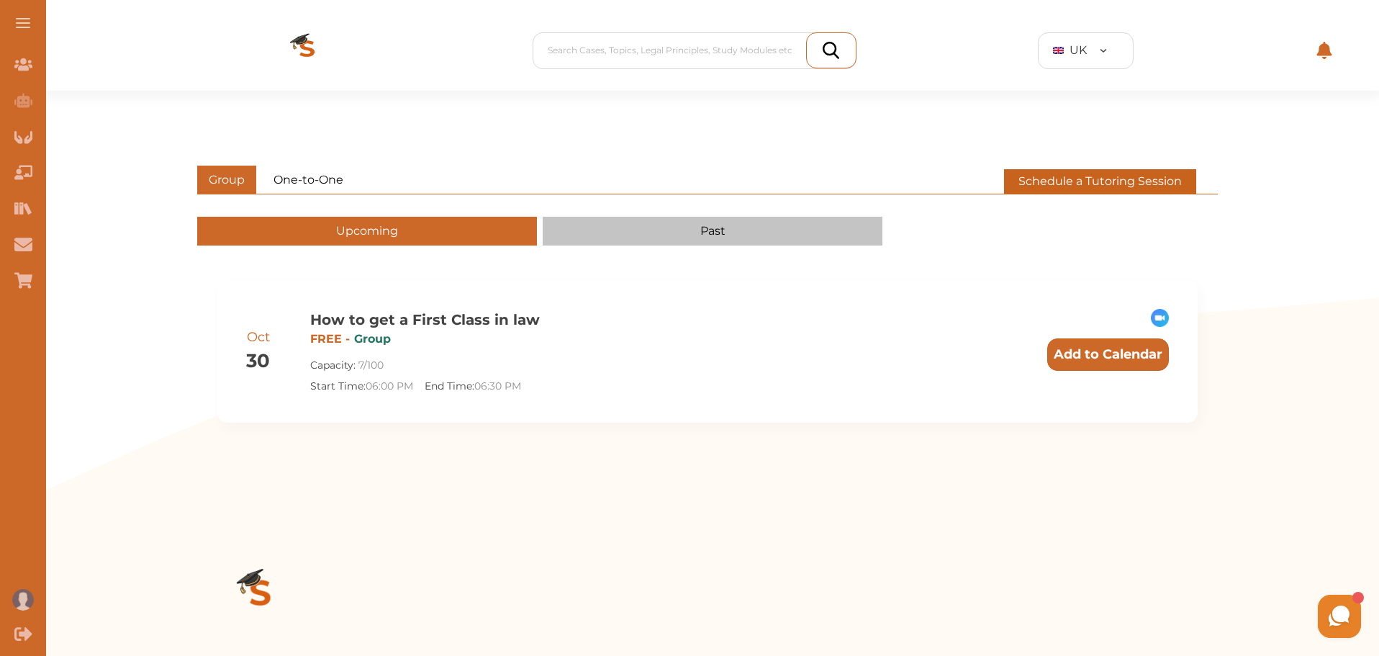
click at [1085, 356] on calendar "Add to Calendar" at bounding box center [1108, 354] width 122 height 32
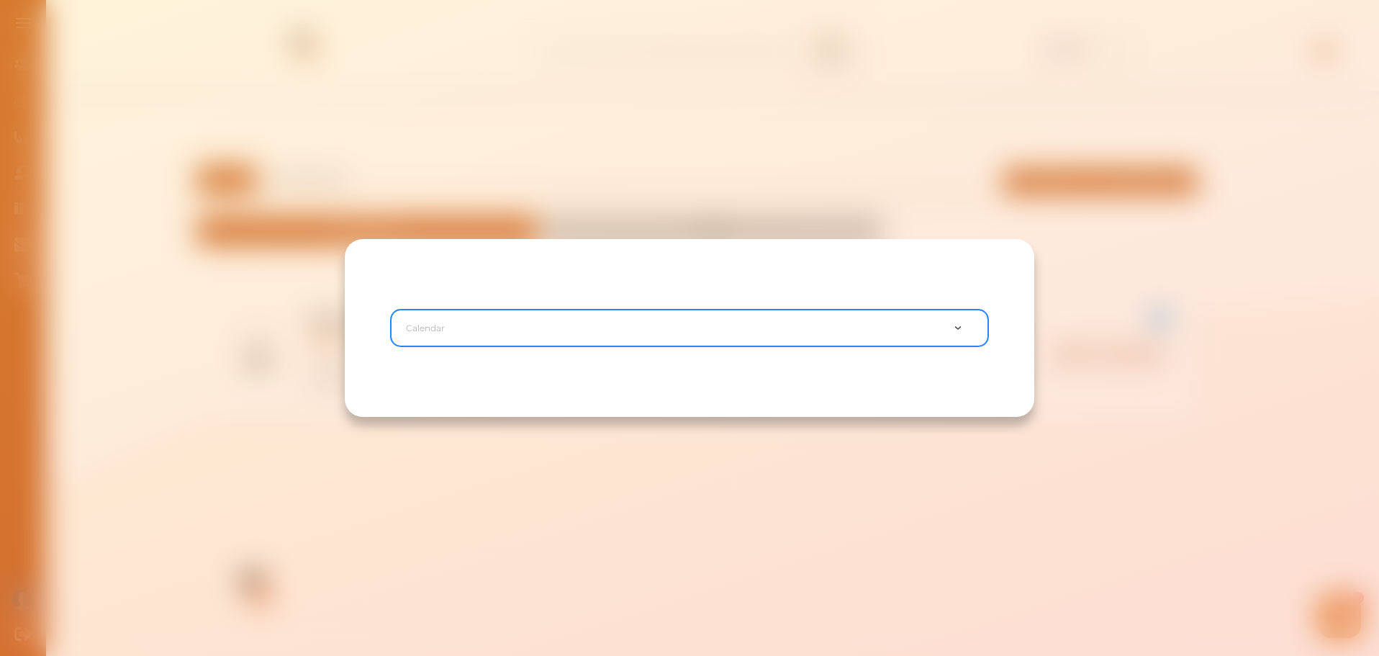
click at [740, 329] on div "option , selected. Select is focused ,type to refine list, press Down to open t…" at bounding box center [689, 328] width 597 height 37
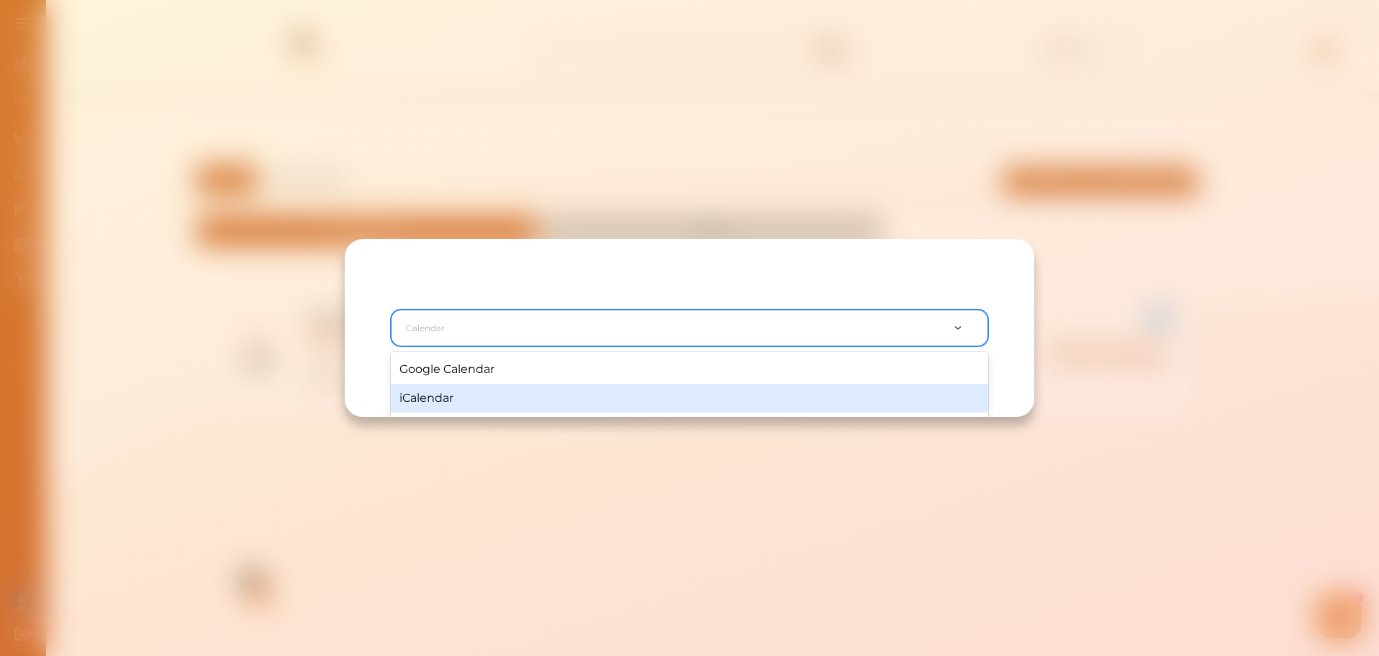
scroll to position [56, 0]
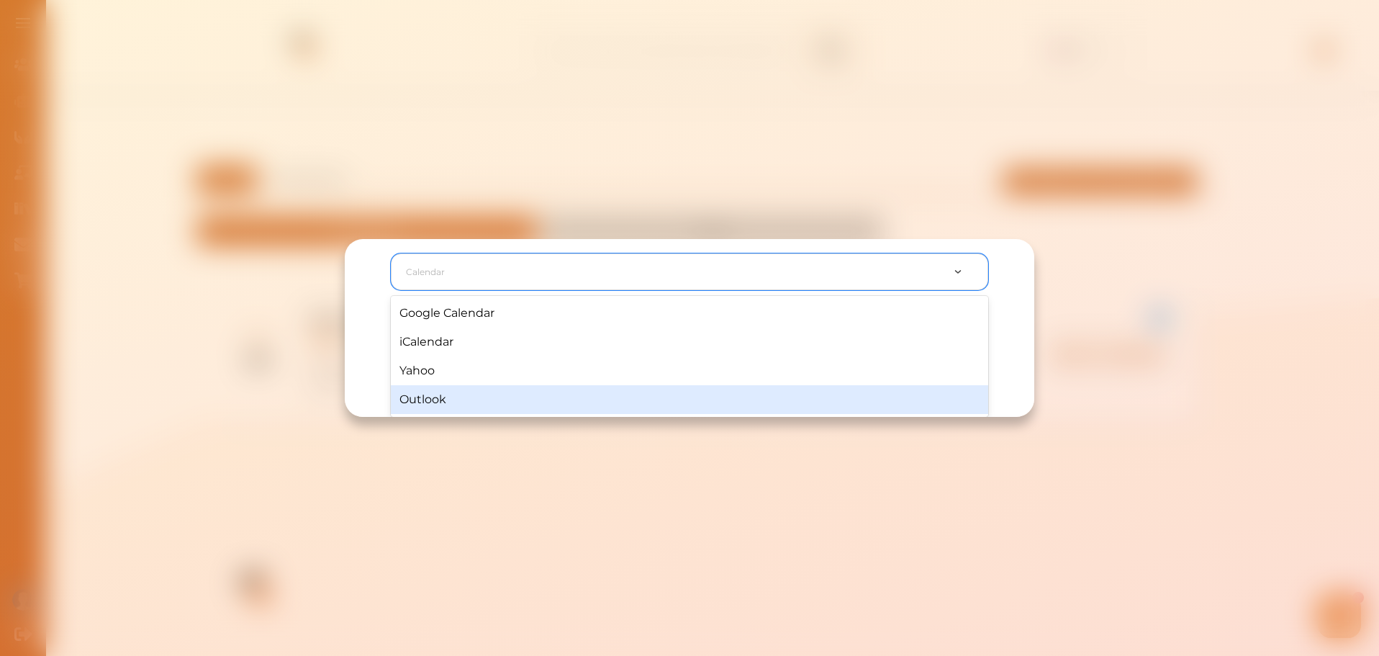
click at [695, 395] on div "Outlook" at bounding box center [689, 399] width 597 height 29
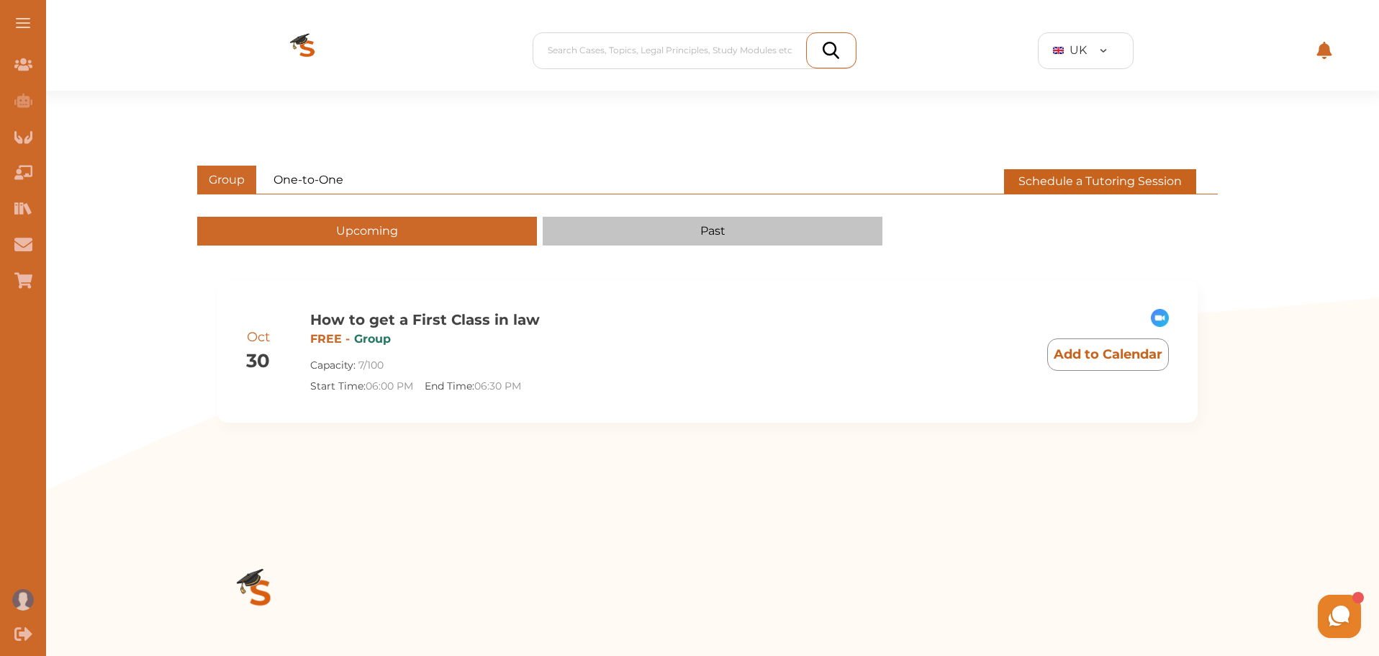
scroll to position [0, 0]
